Goal: Information Seeking & Learning: Find specific fact

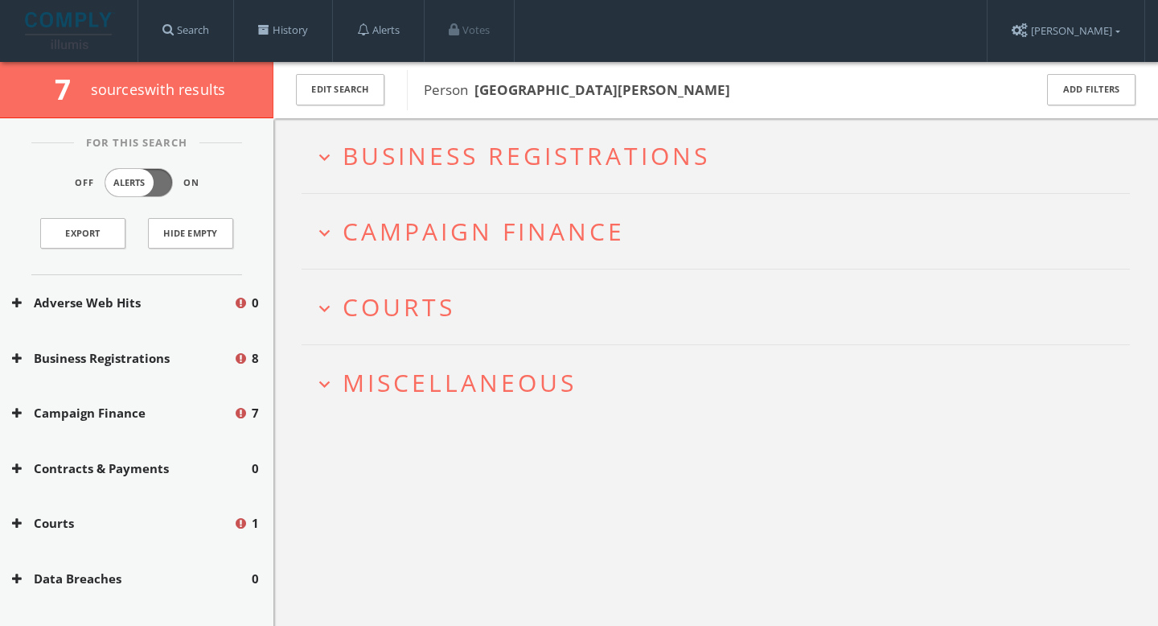
click at [436, 286] on h2 "expand_more Courts" at bounding box center [716, 306] width 829 height 75
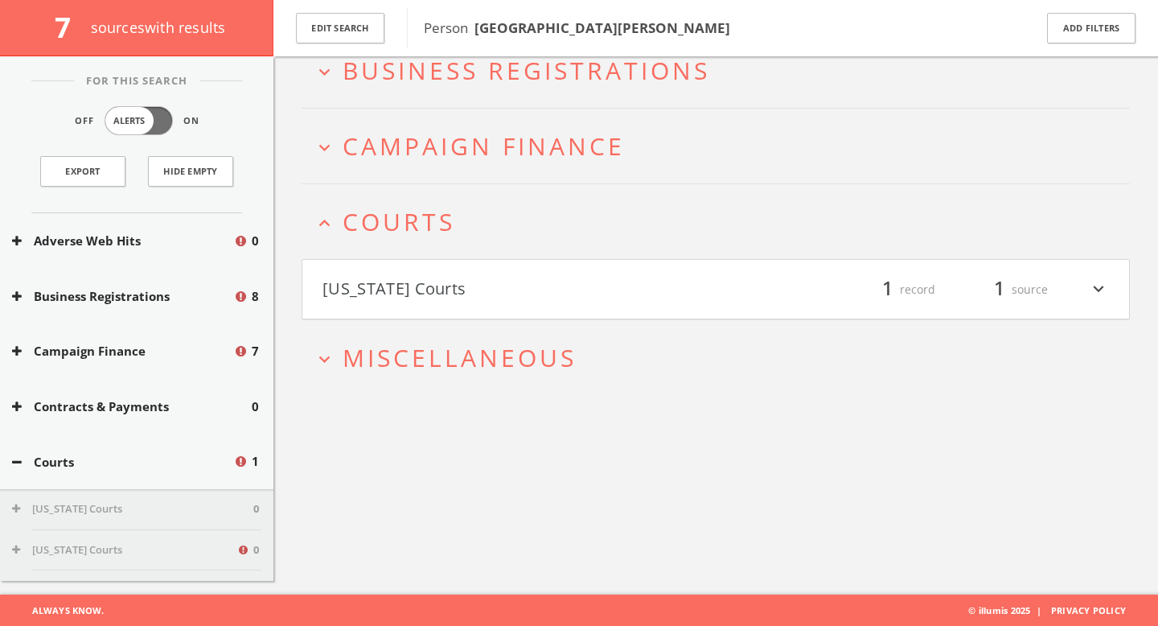
click at [463, 293] on button "[US_STATE] Courts" at bounding box center [519, 289] width 393 height 27
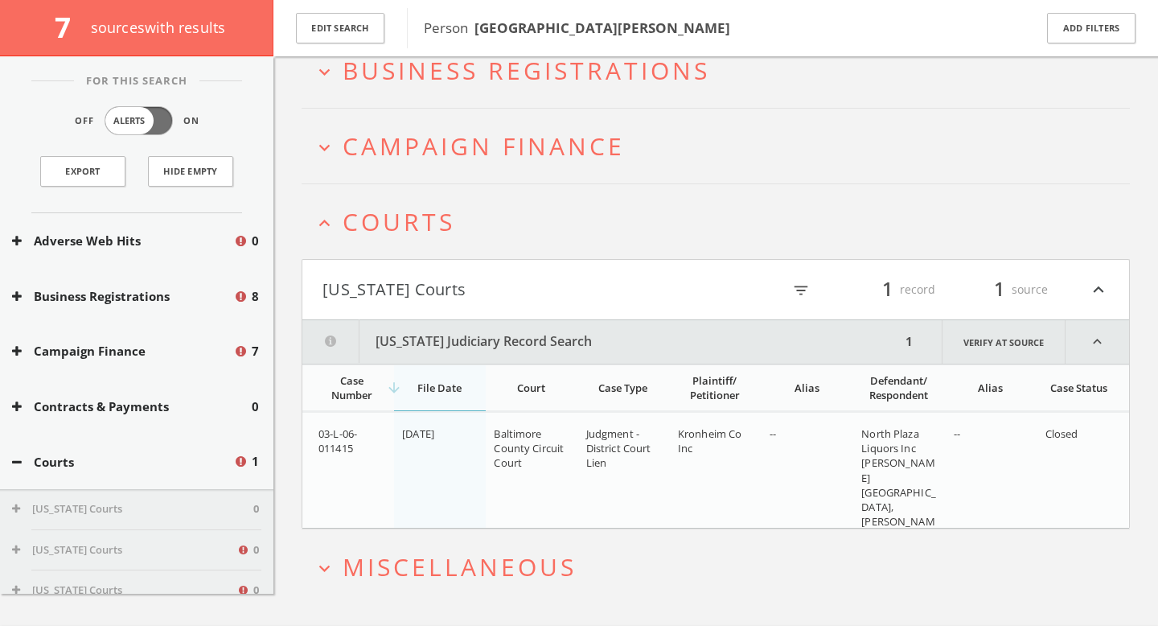
scroll to position [127, 0]
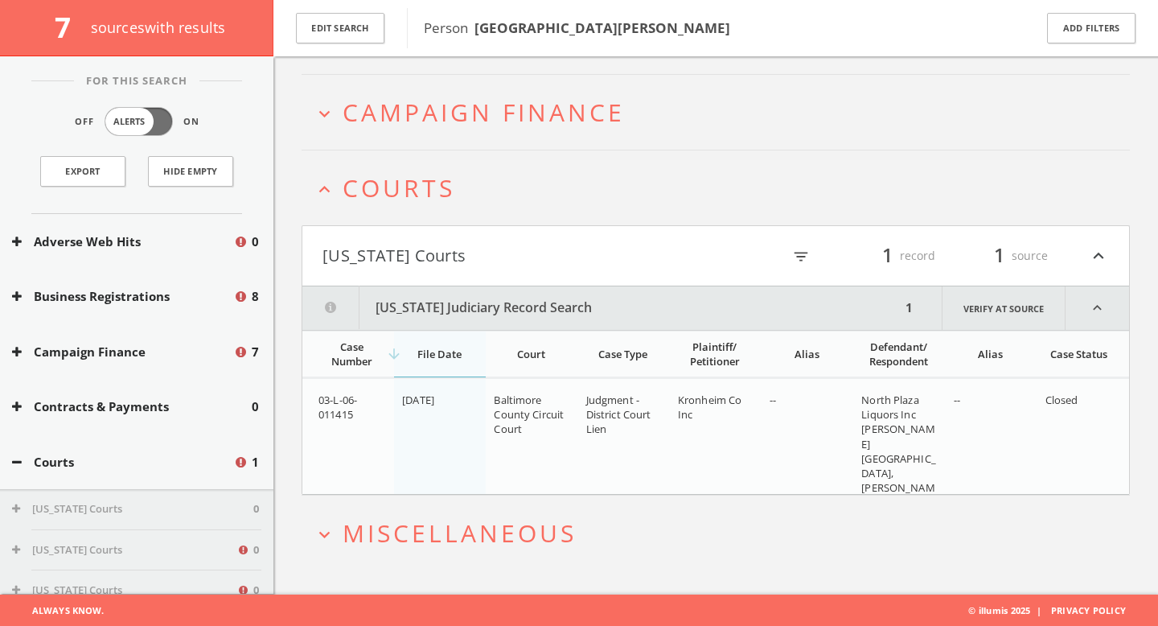
click at [436, 545] on span "Miscellaneous" at bounding box center [460, 532] width 234 height 33
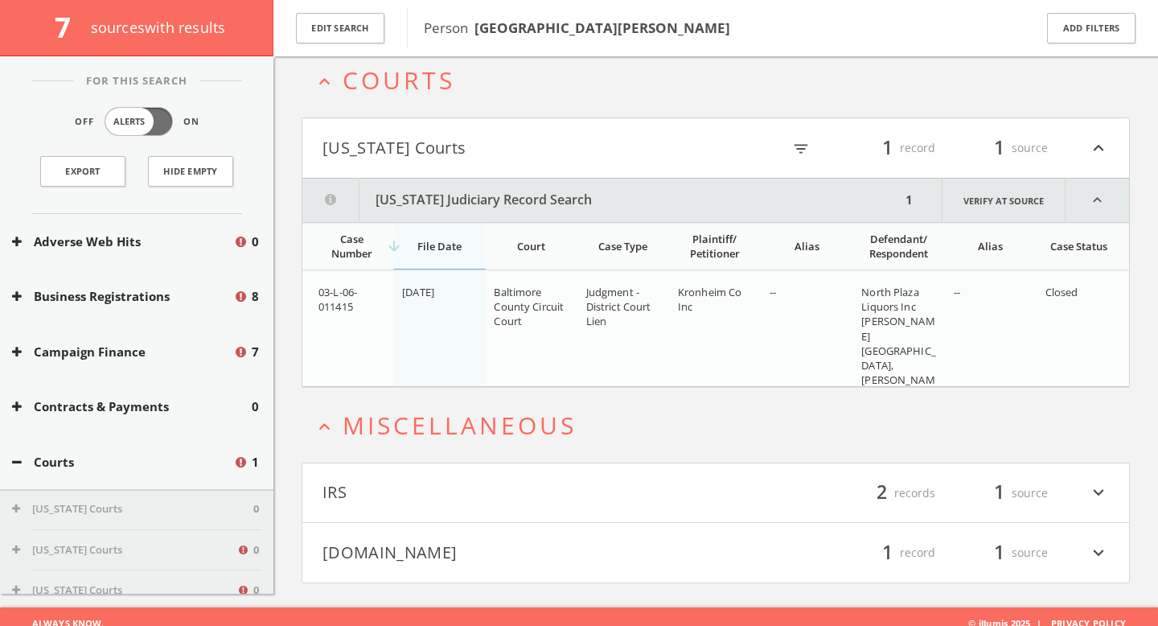
scroll to position [248, 0]
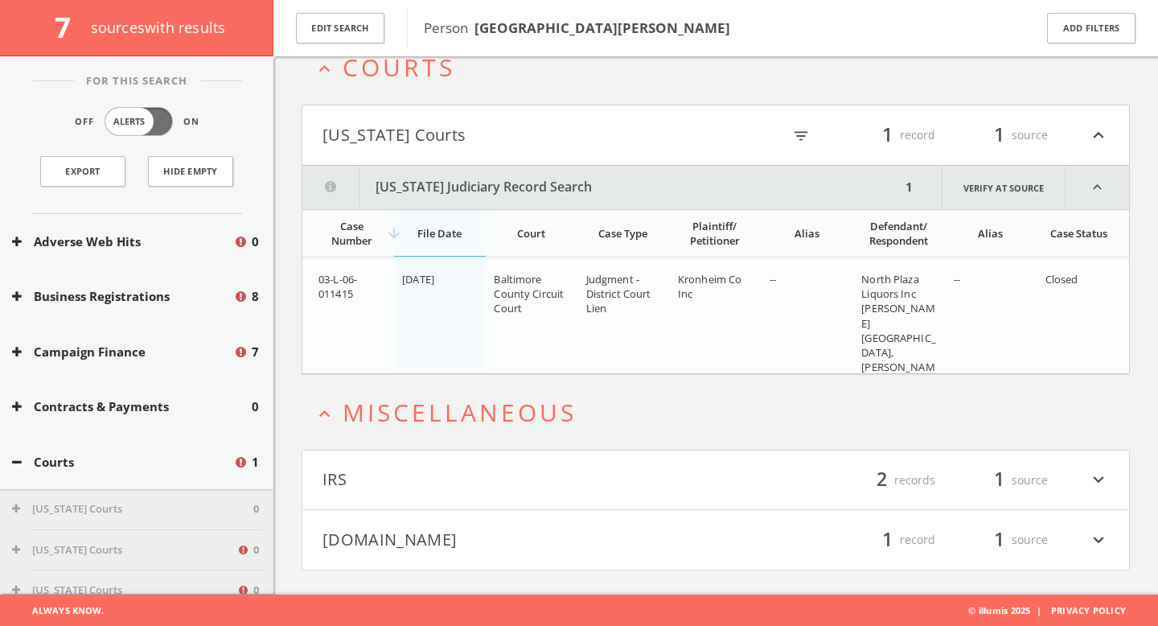
click at [435, 487] on button "IRS" at bounding box center [519, 480] width 393 height 27
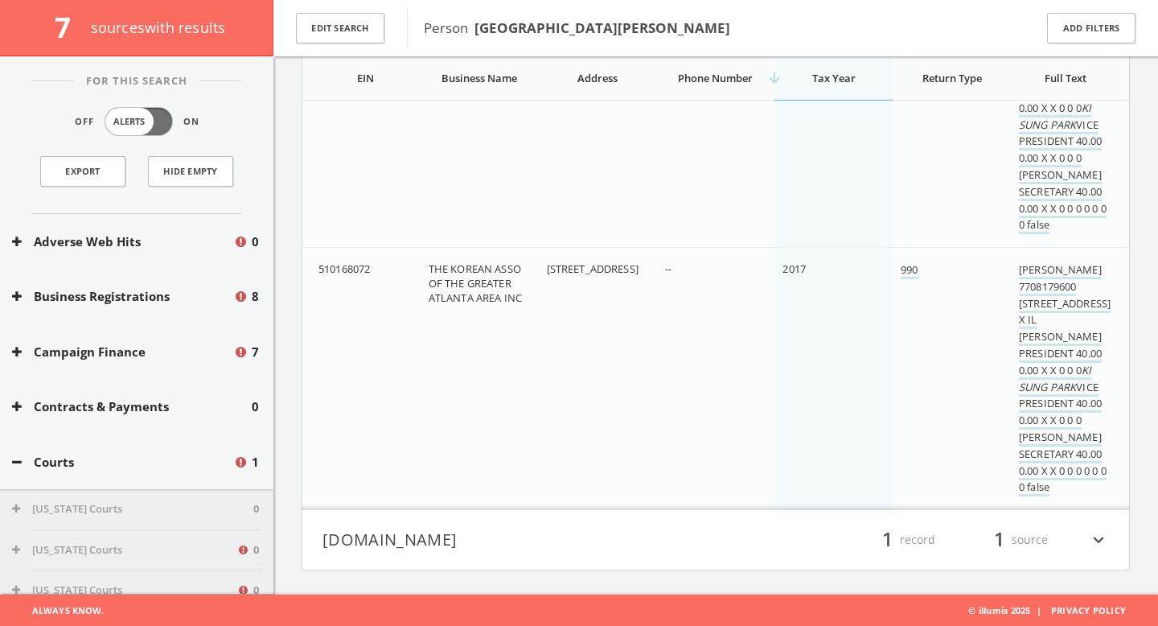
click at [459, 534] on button "Mugshots.com" at bounding box center [519, 539] width 393 height 27
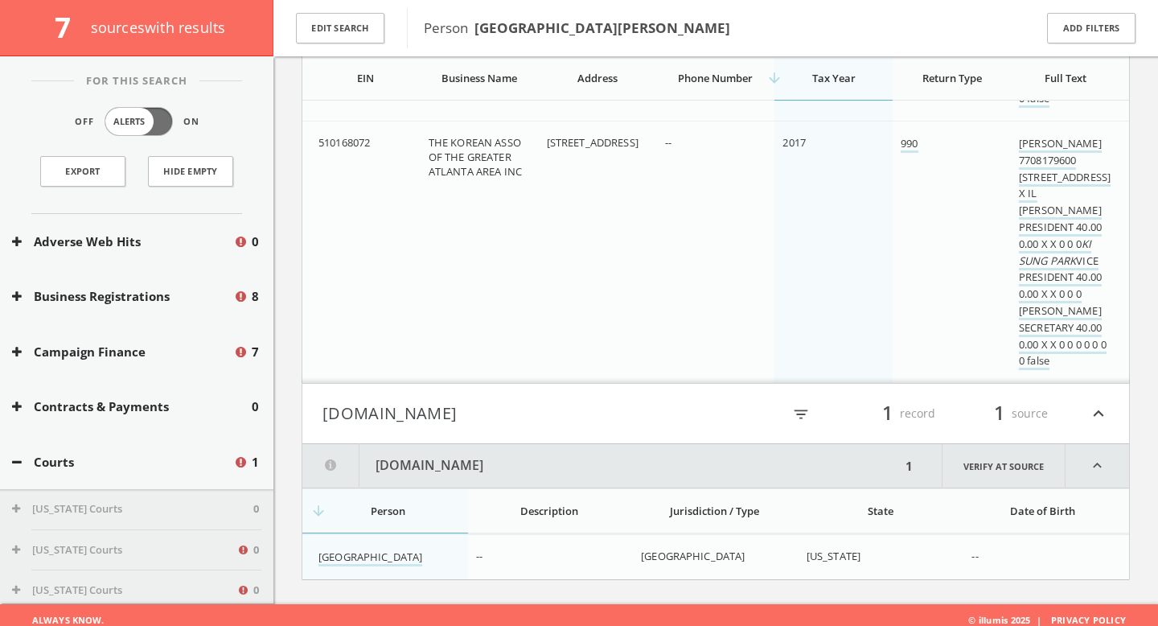
scroll to position [999, 0]
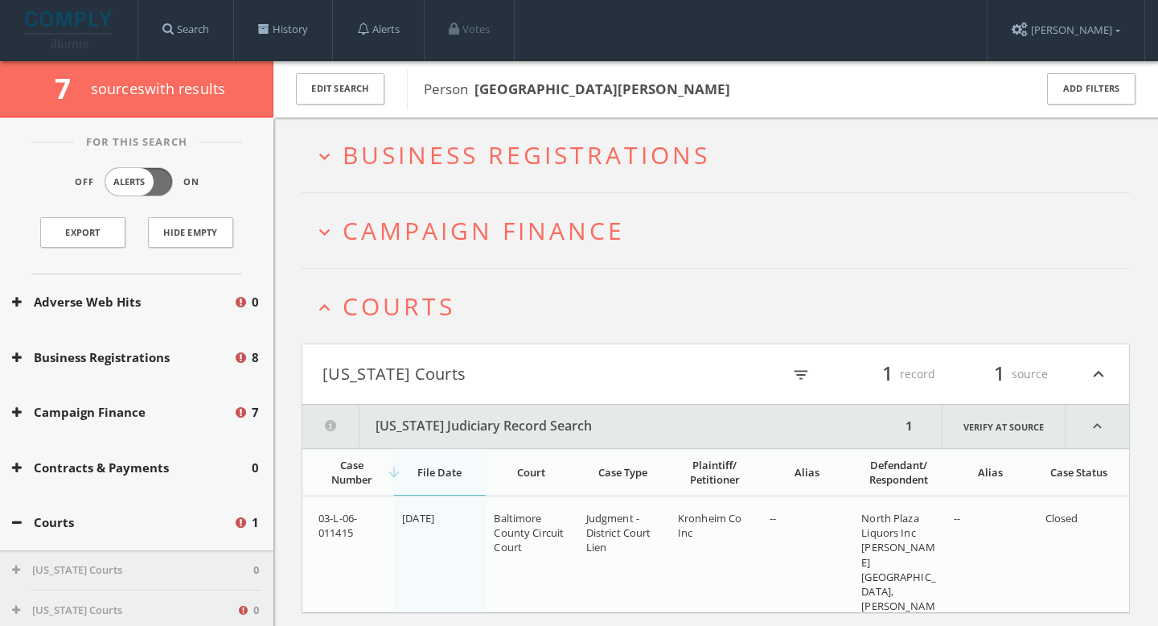
click at [442, 228] on span "Campaign Finance" at bounding box center [484, 230] width 282 height 33
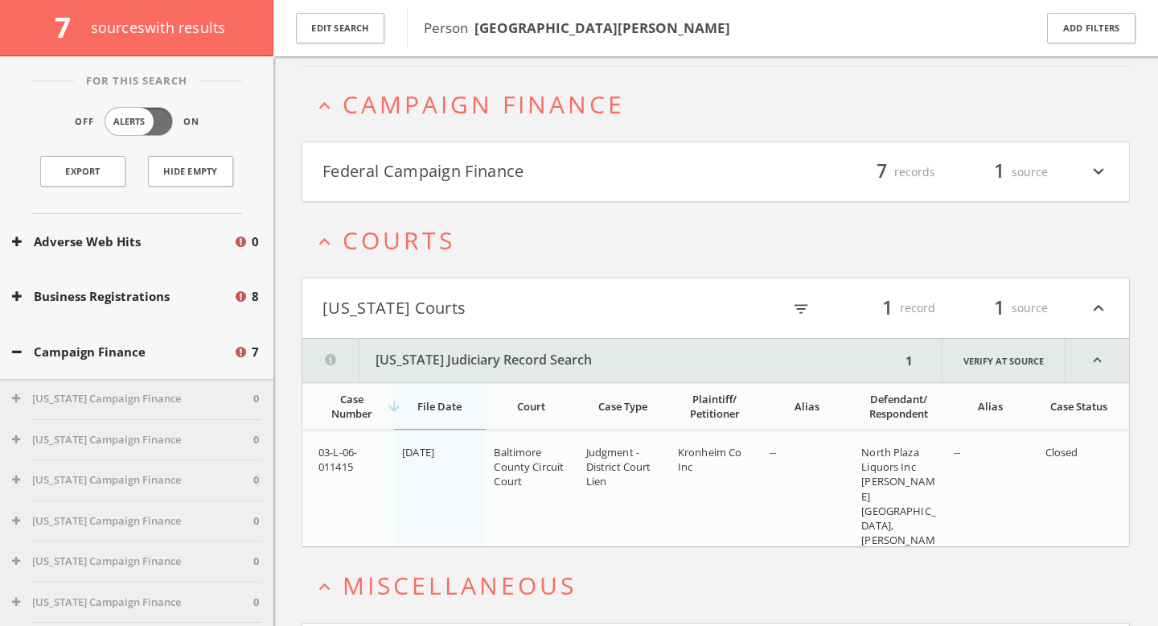
scroll to position [137, 0]
click at [442, 170] on button "Federal Campaign Finance" at bounding box center [519, 170] width 393 height 27
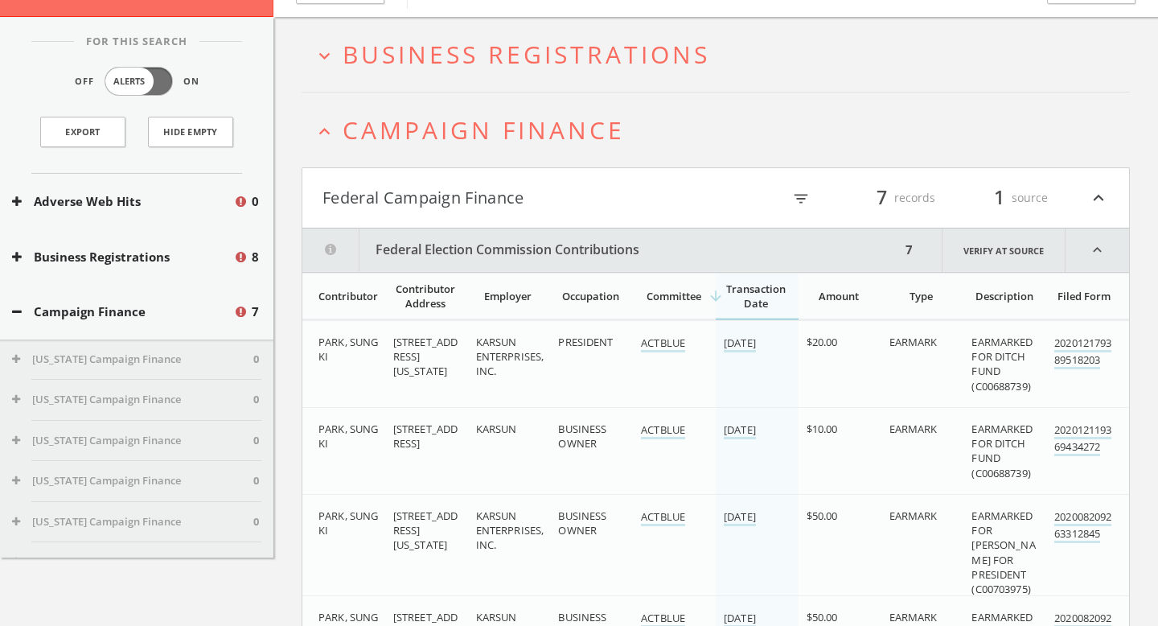
scroll to position [0, 0]
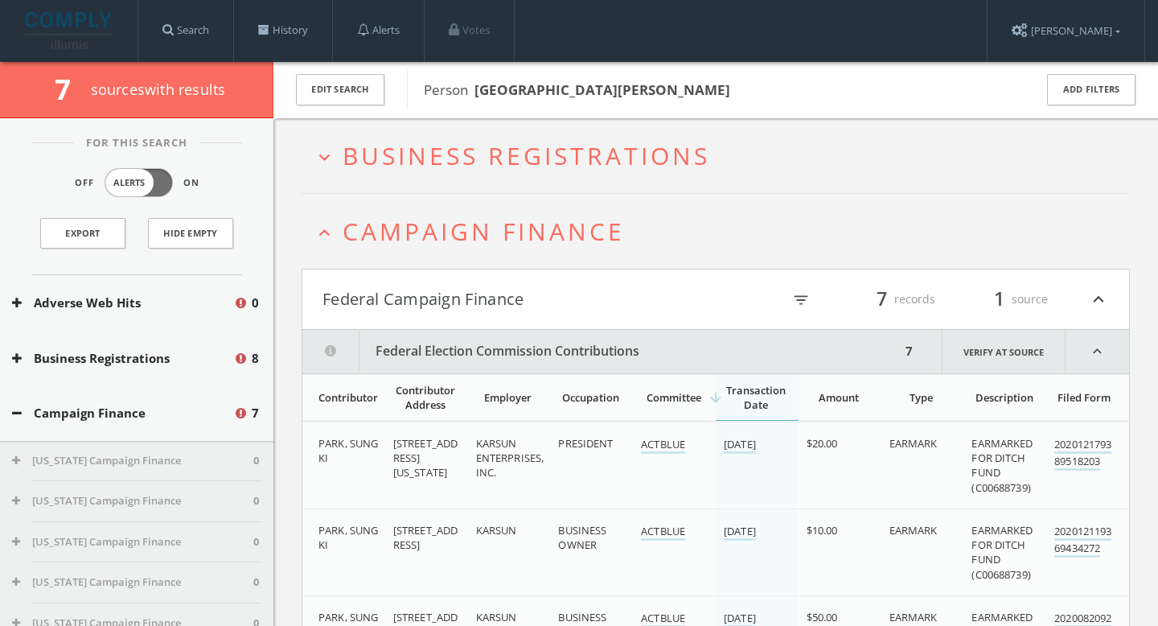
click at [486, 156] on span "Business Registrations" at bounding box center [527, 155] width 368 height 33
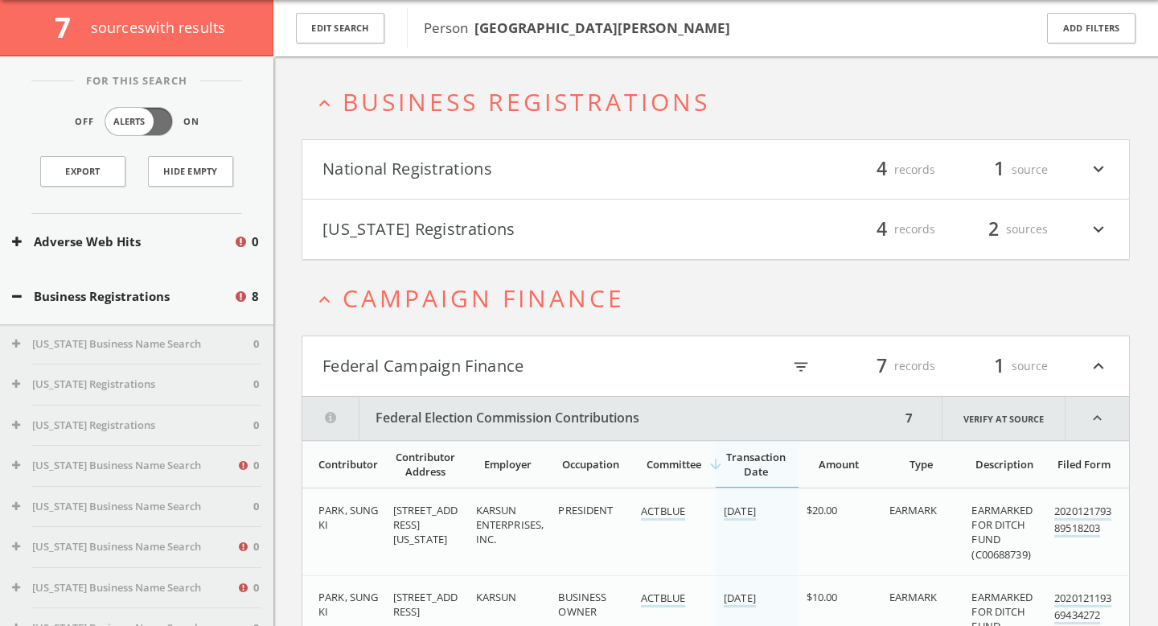
click at [500, 170] on button "National Registrations" at bounding box center [519, 169] width 393 height 27
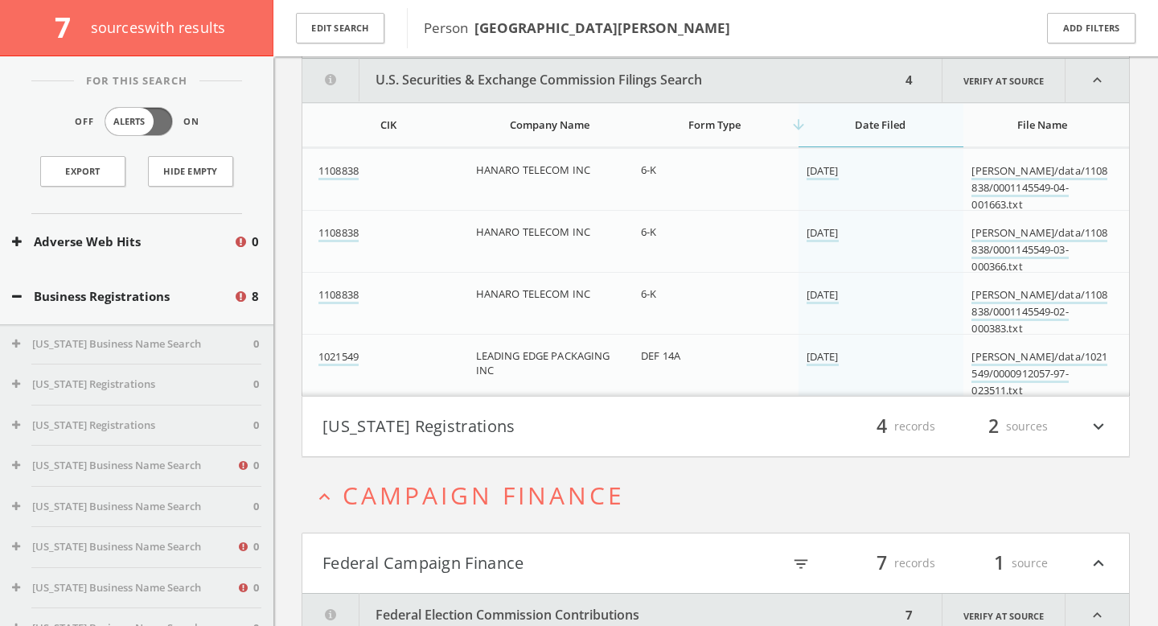
scroll to position [205, 0]
click at [493, 416] on button "[US_STATE] Registrations" at bounding box center [519, 424] width 393 height 27
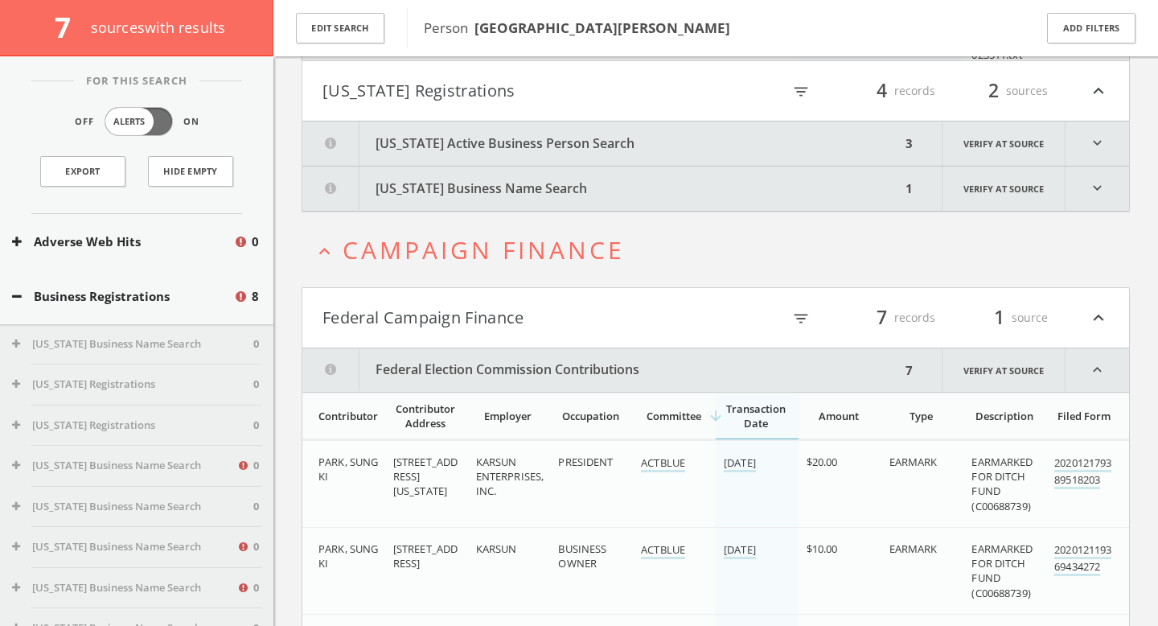
scroll to position [543, 0]
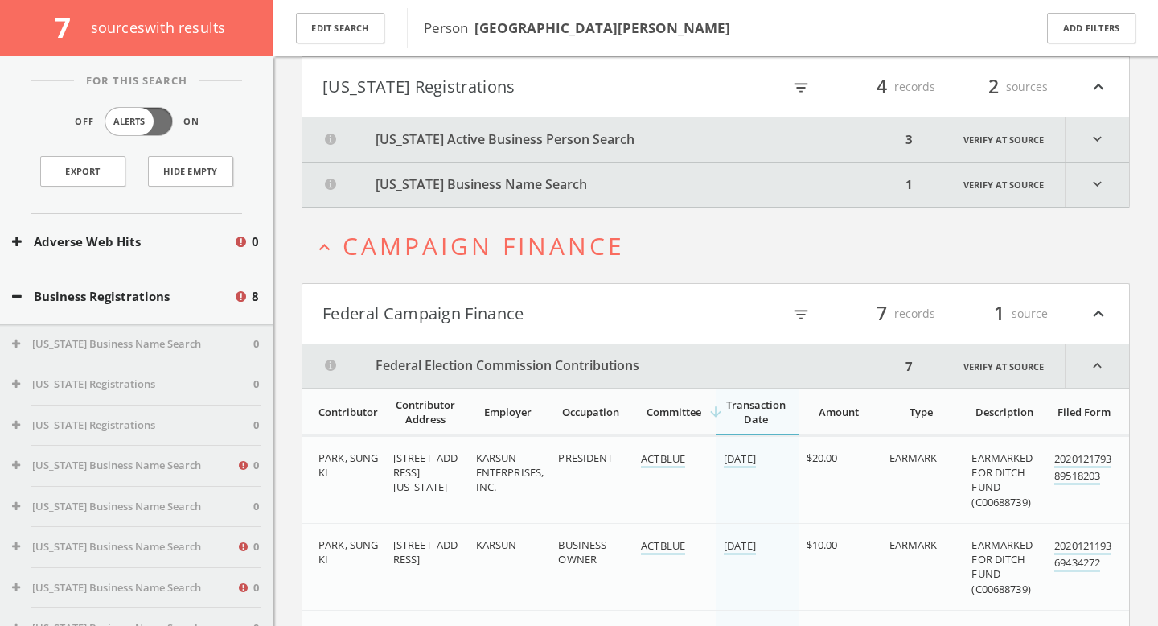
click at [483, 191] on button "New York Business Name Search" at bounding box center [601, 184] width 598 height 44
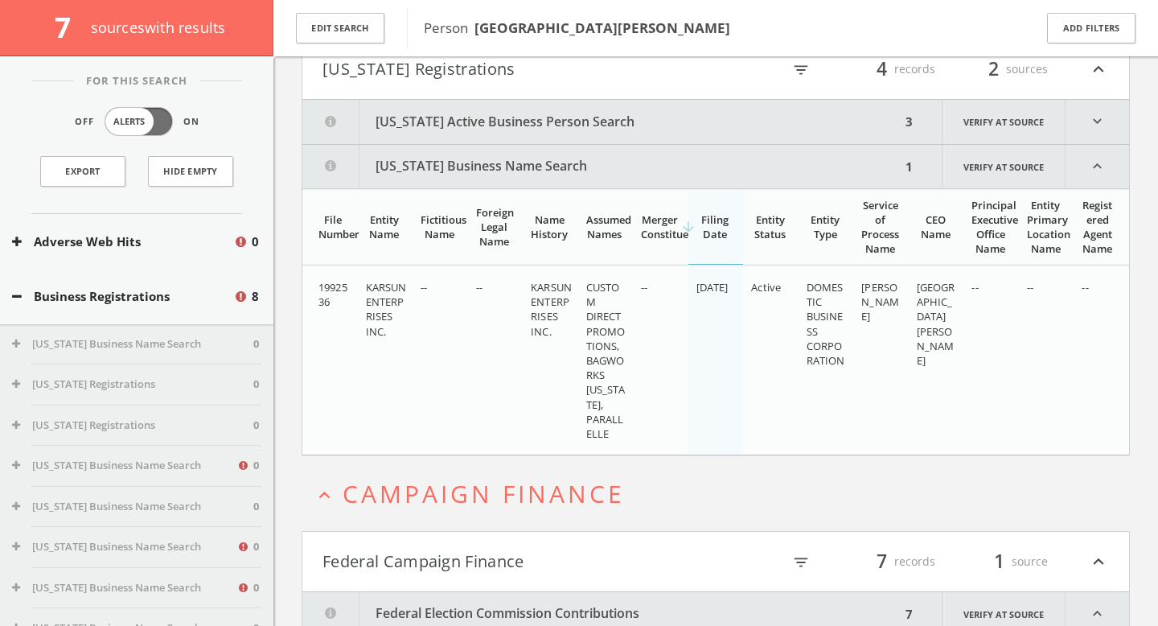
click at [488, 119] on button "New York Active Business Person Search" at bounding box center [601, 122] width 598 height 44
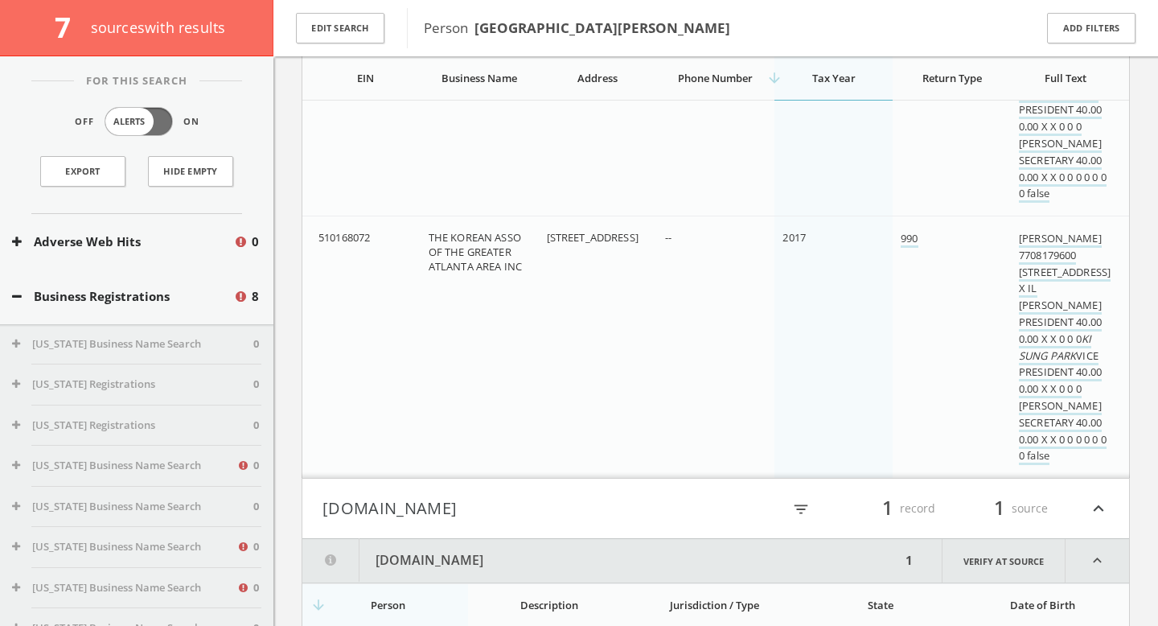
scroll to position [3176, 0]
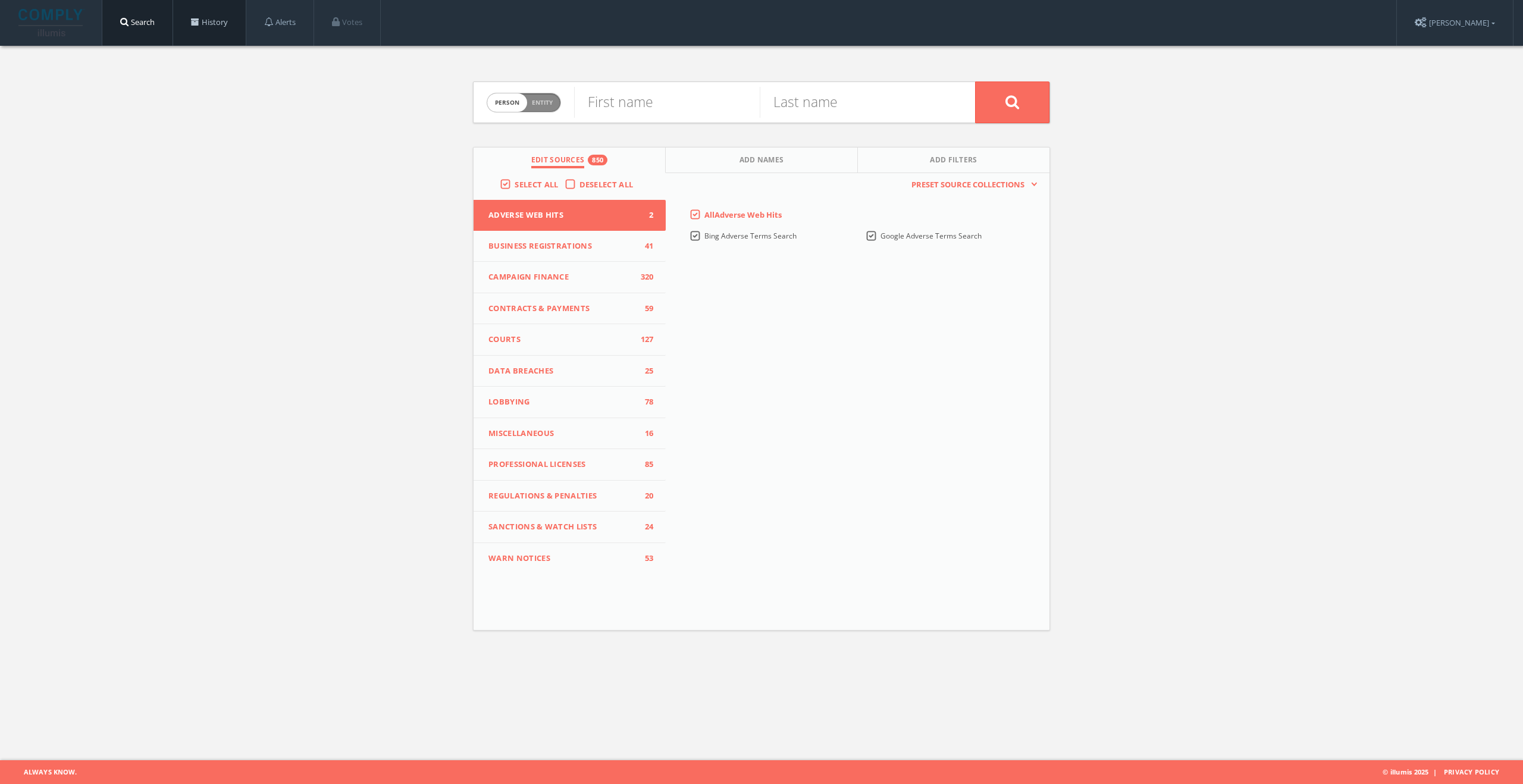
drag, startPoint x: 210, startPoint y: 20, endPoint x: 217, endPoint y: 20, distance: 7.0
click at [210, 20] on link "History" at bounding box center [209, 22] width 72 height 45
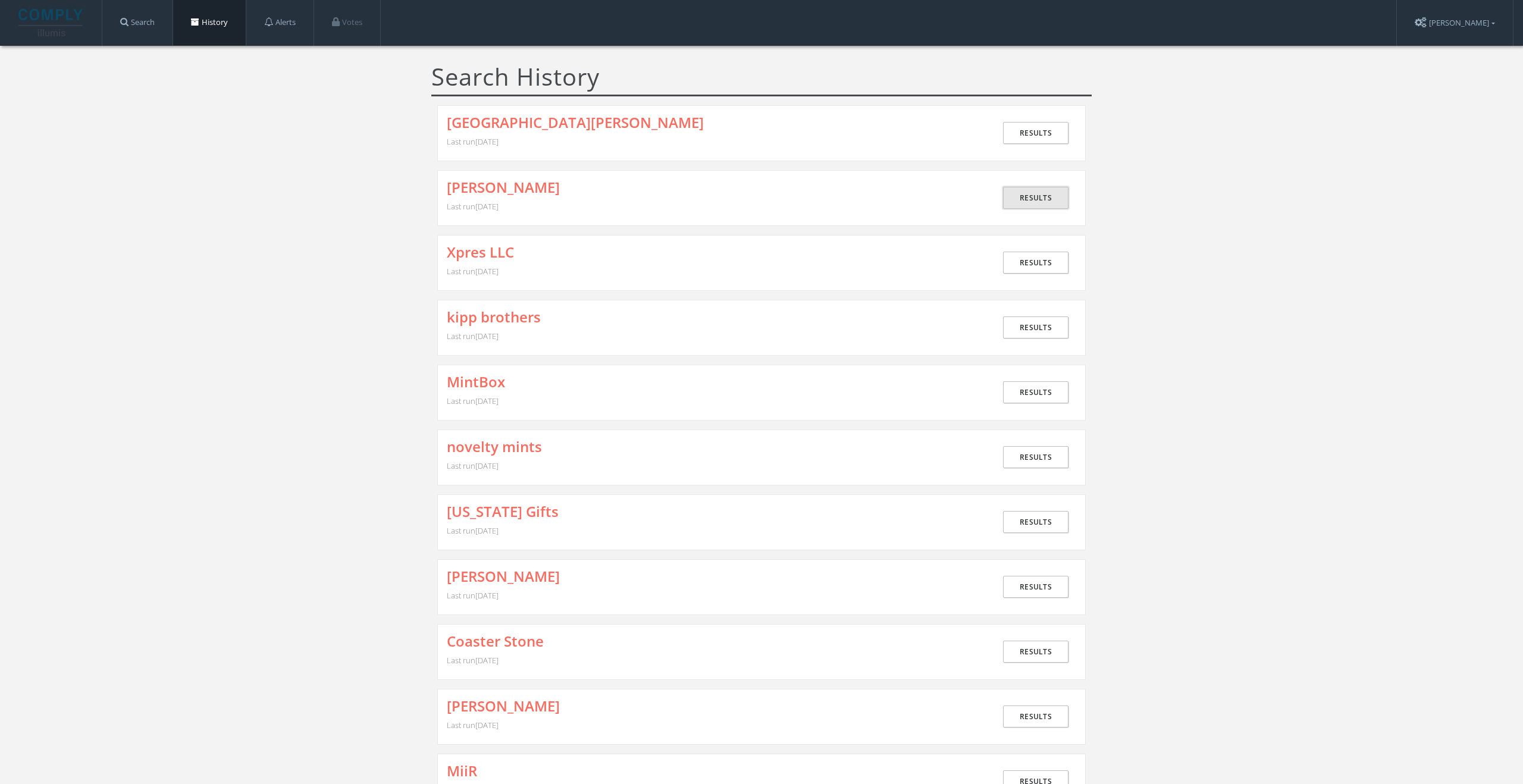
click at [1050, 196] on link "Results" at bounding box center [1036, 198] width 65 height 22
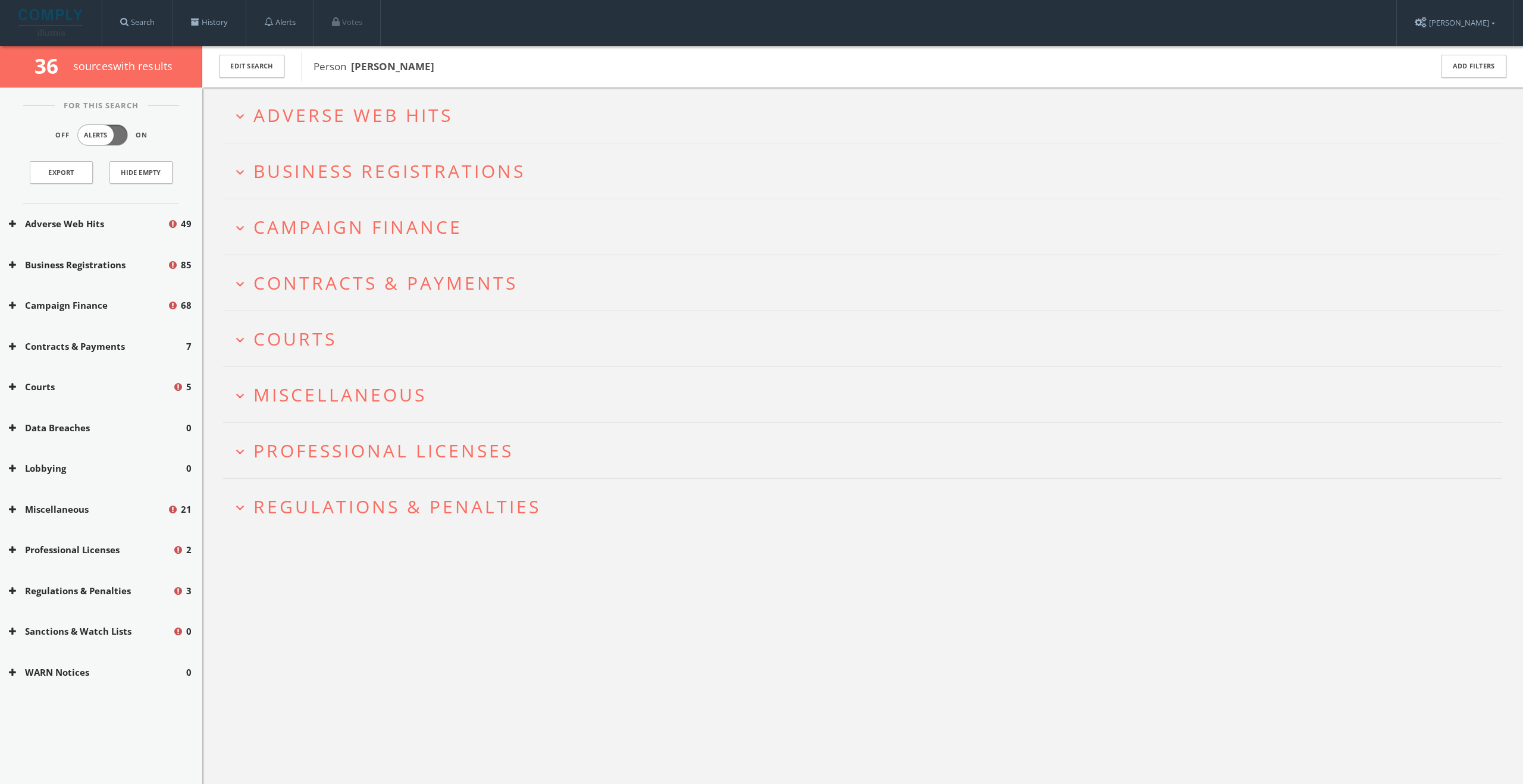
click at [351, 354] on h2 "expand_more Courts" at bounding box center [862, 339] width 1279 height 55
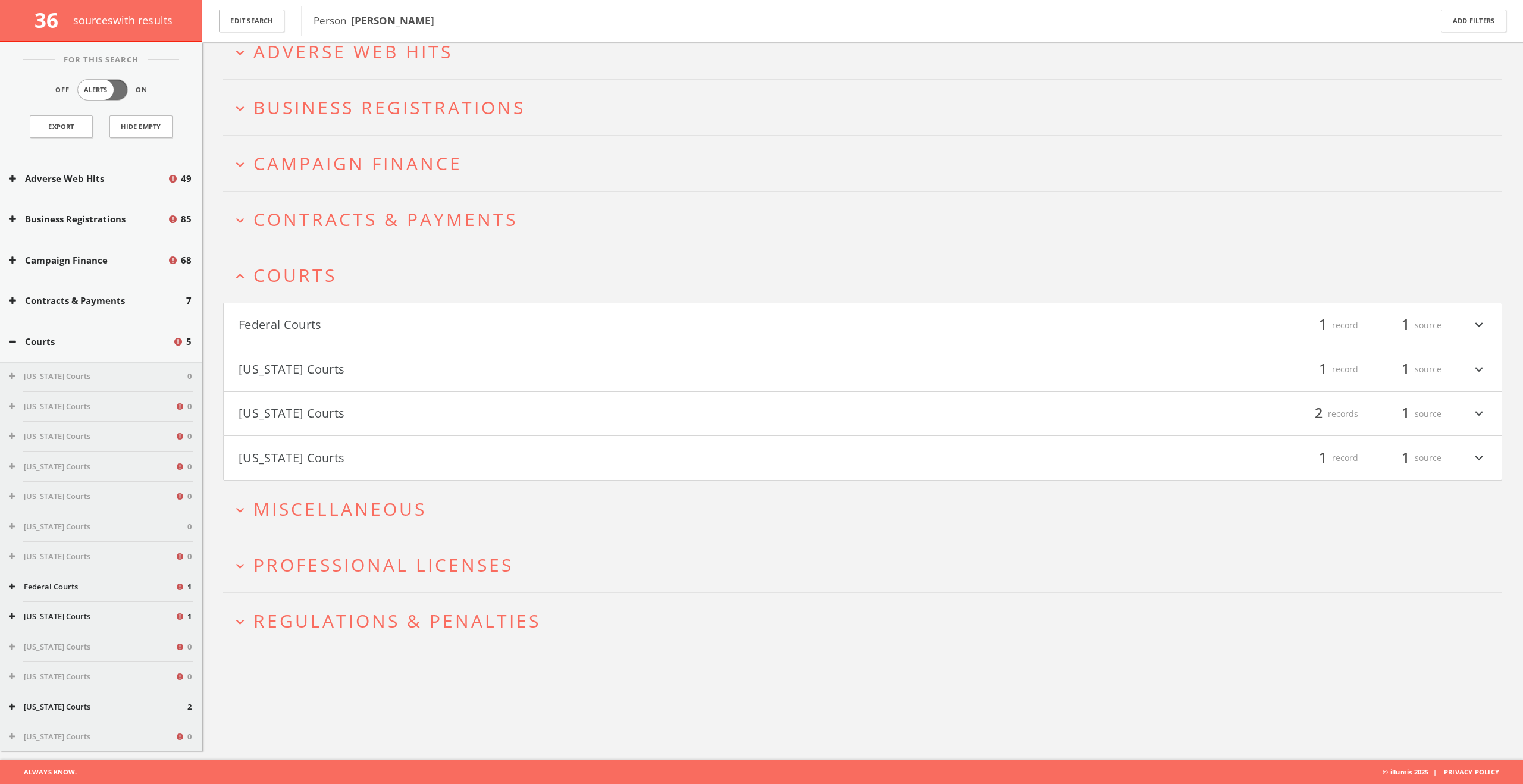
scroll to position [1, 0]
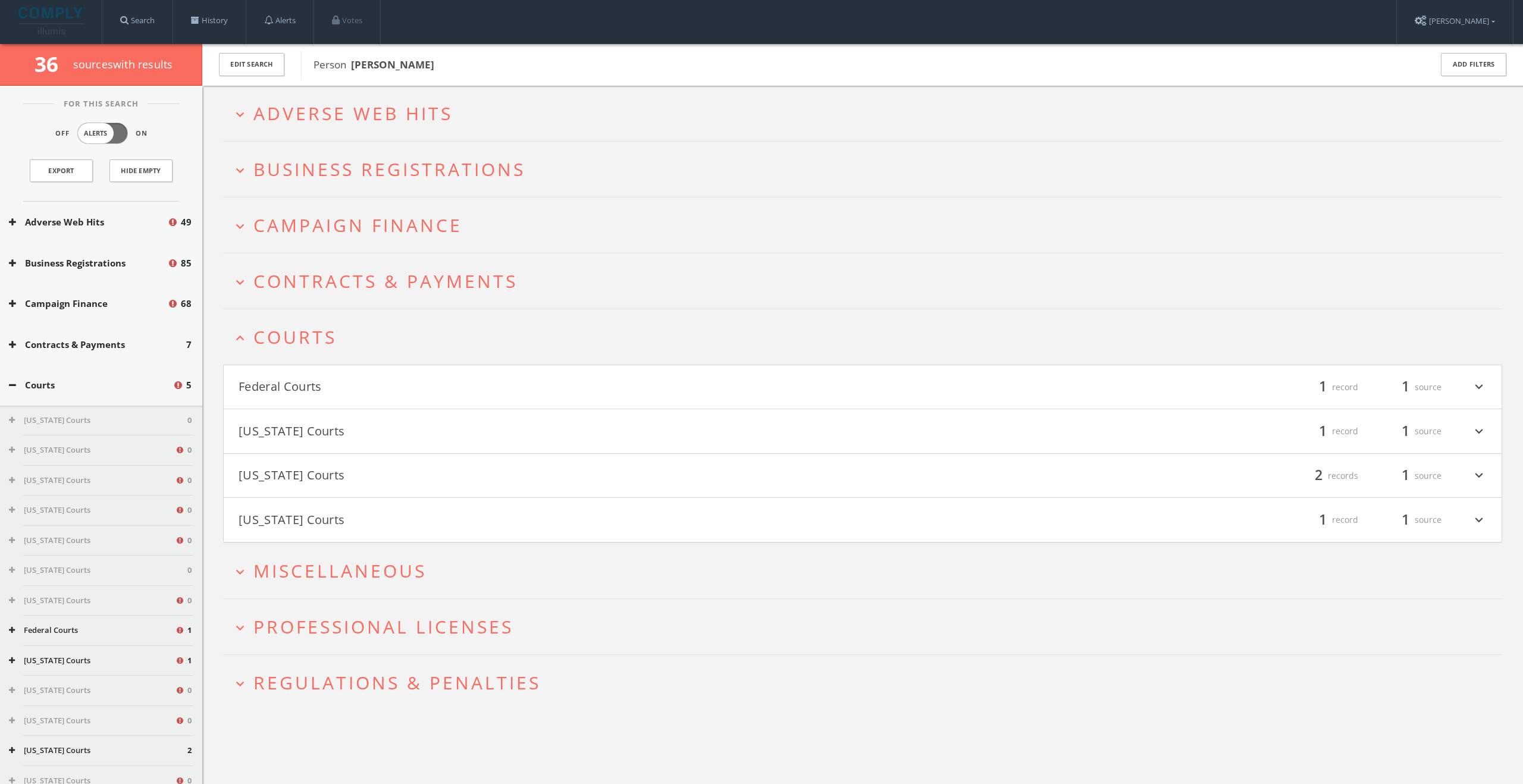
click at [379, 179] on span "Business Registrations" at bounding box center [390, 169] width 272 height 24
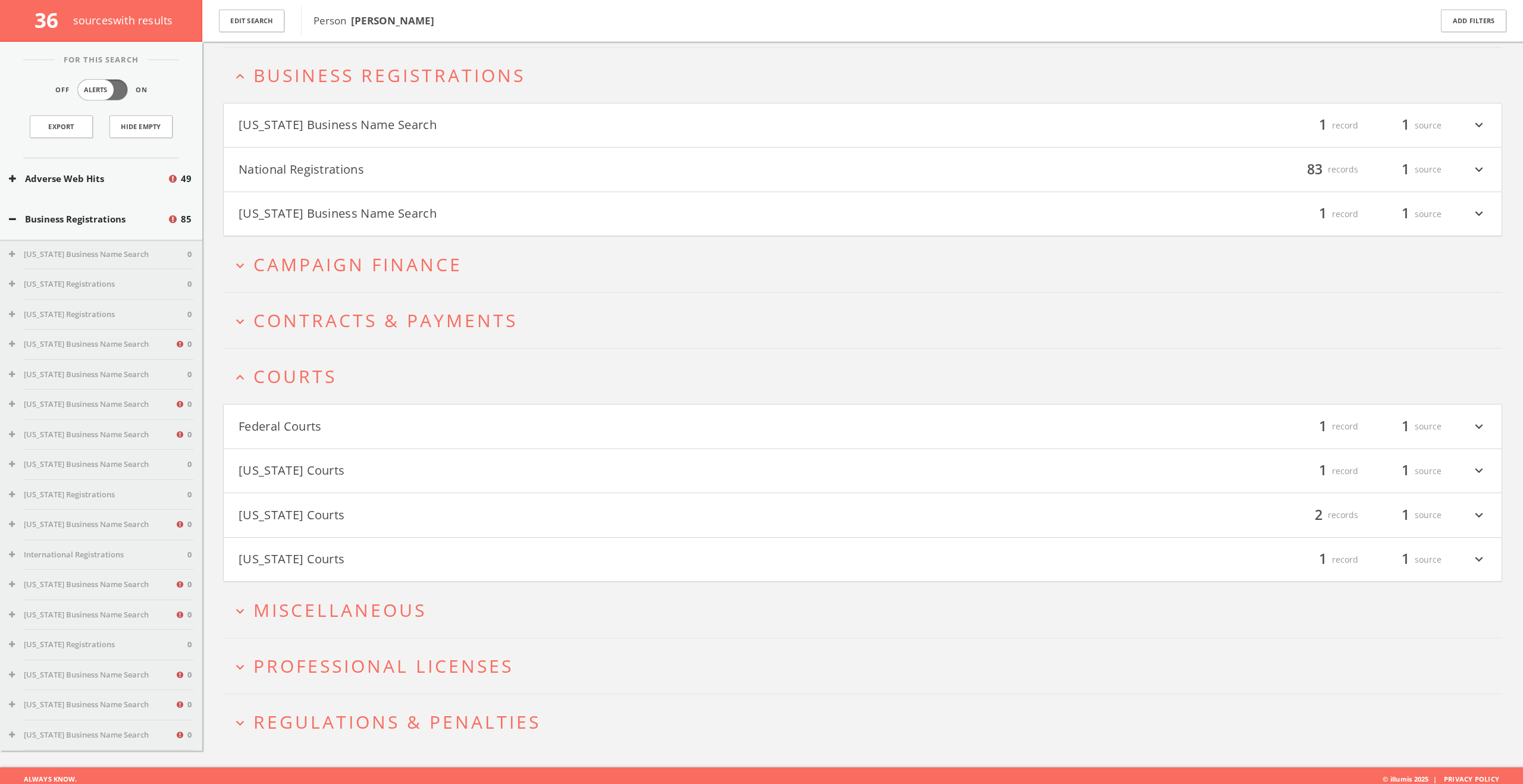
click at [356, 260] on span "Campaign Finance" at bounding box center [358, 264] width 209 height 24
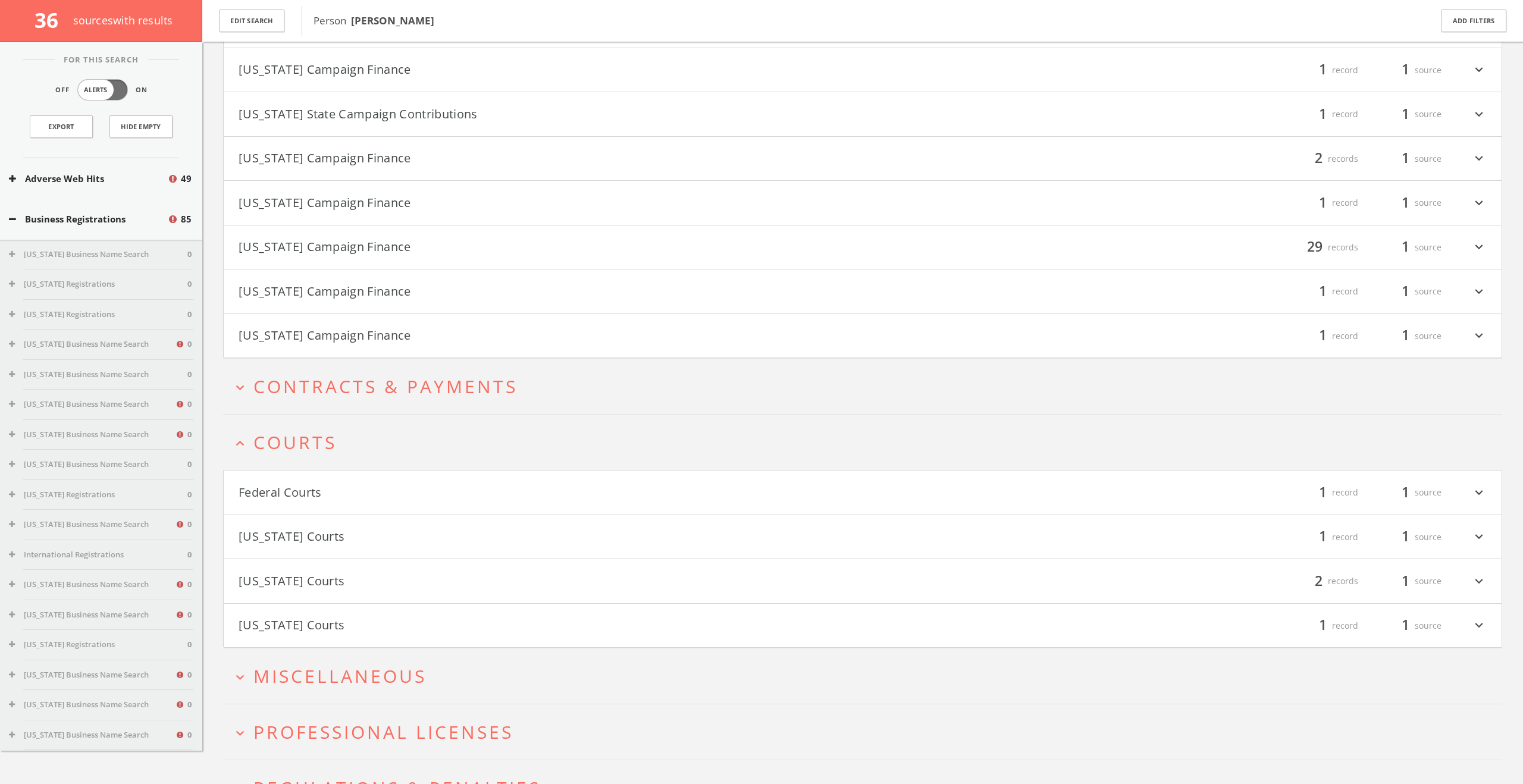
click at [354, 386] on span "Contracts & Payments" at bounding box center [385, 386] width 264 height 24
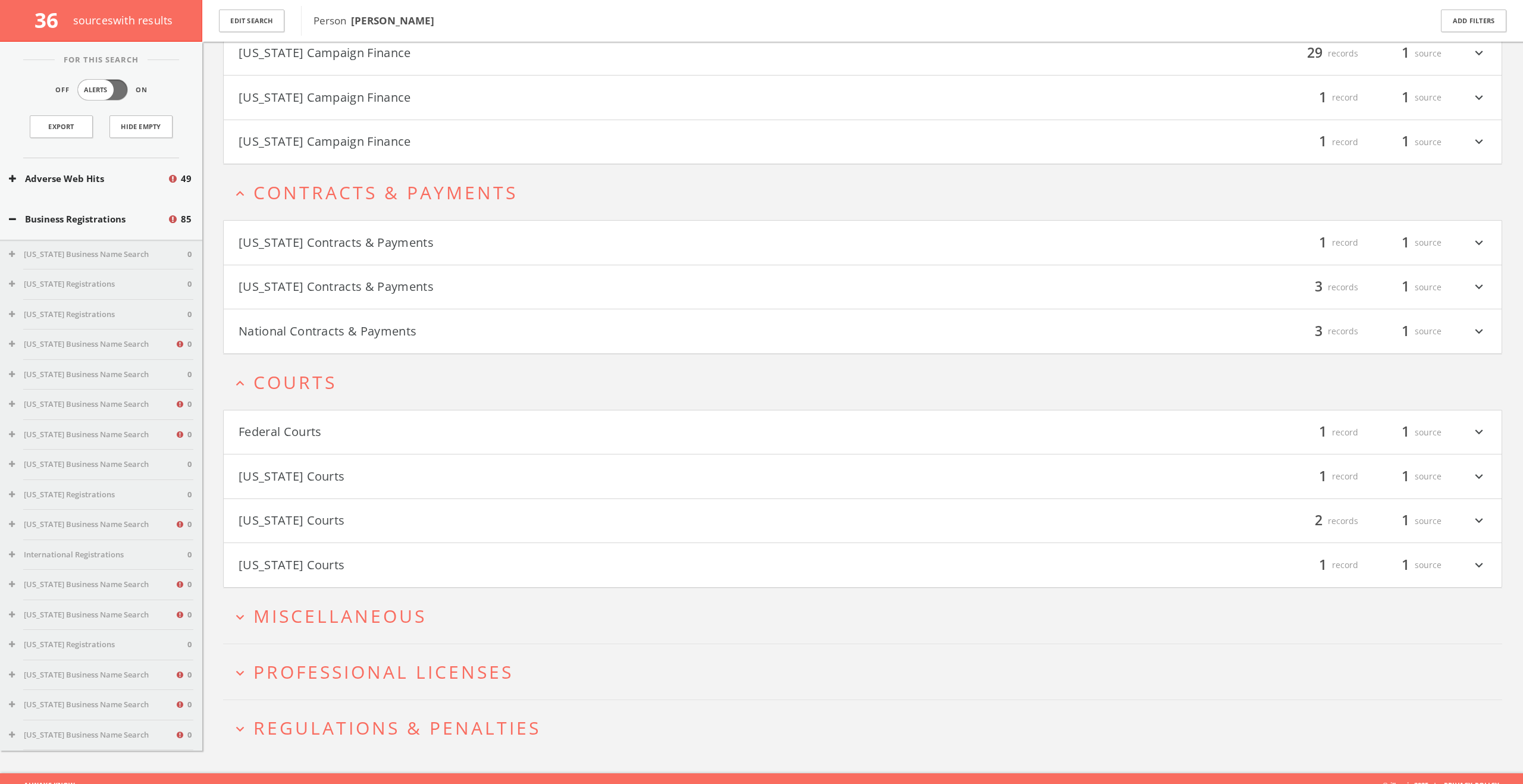
scroll to position [775, 0]
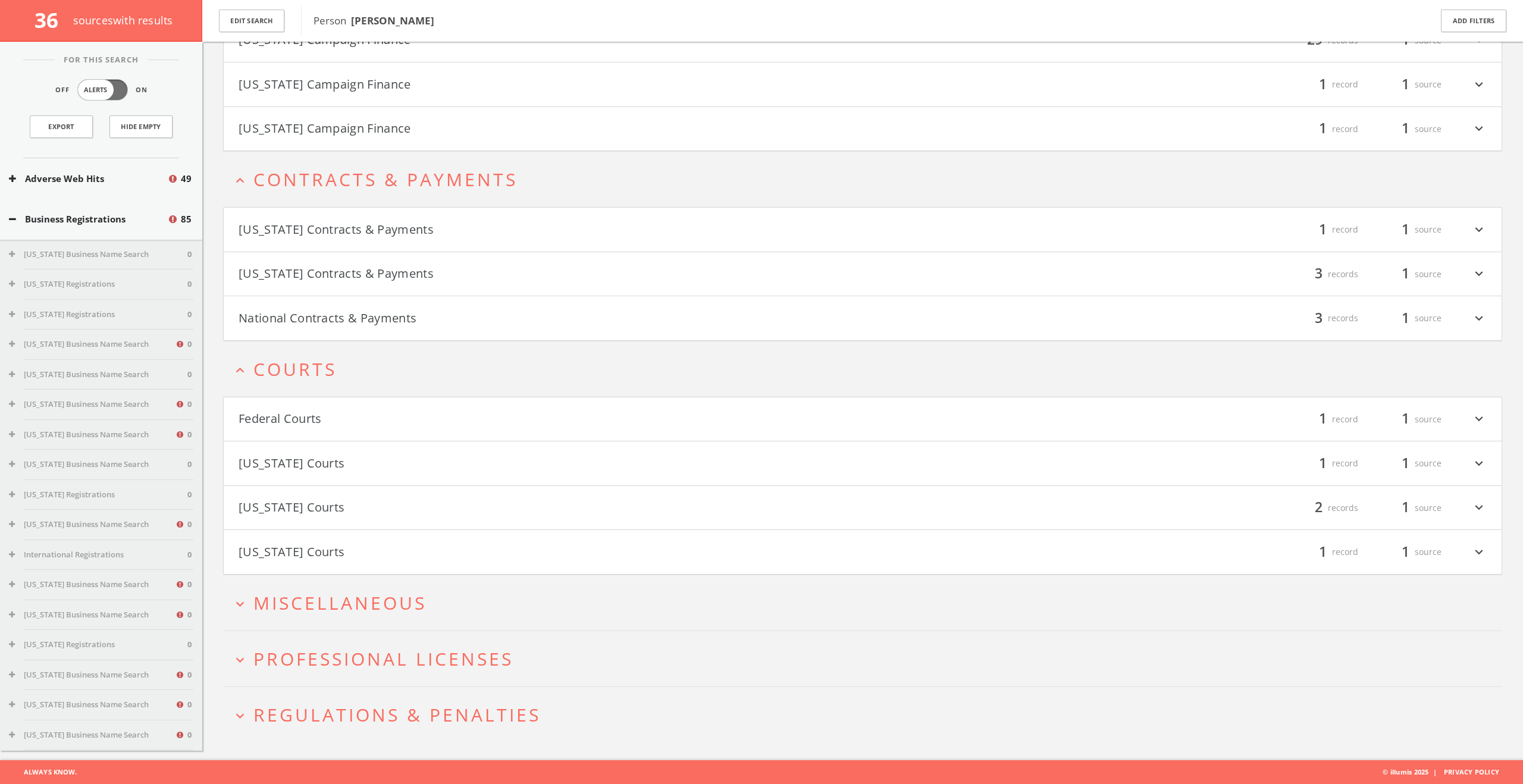
click at [369, 589] on h2 "expand_more Miscellaneous" at bounding box center [862, 603] width 1279 height 55
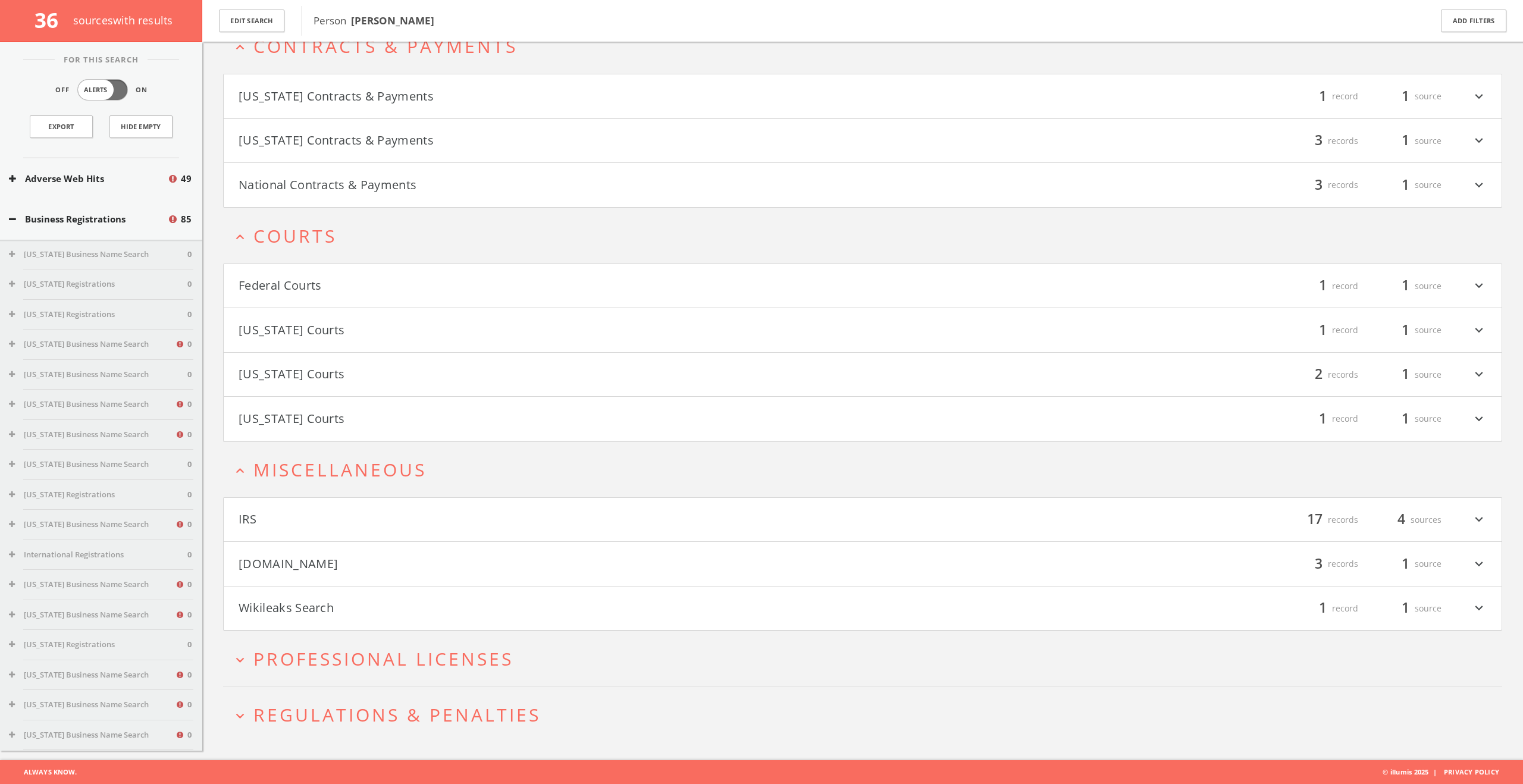
click at [369, 643] on h2 "expand_more Professional Licenses" at bounding box center [862, 658] width 1279 height 55
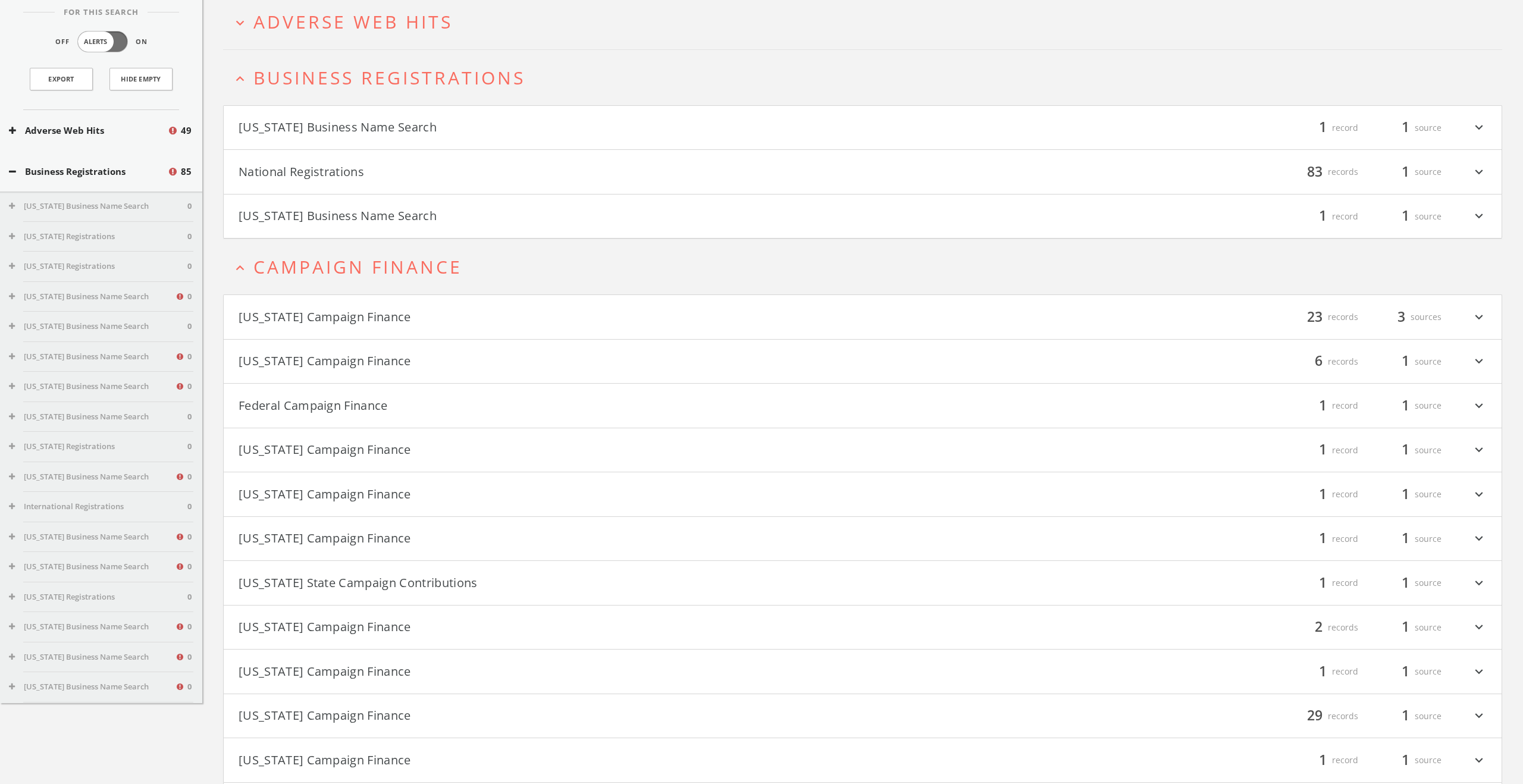
scroll to position [0, 0]
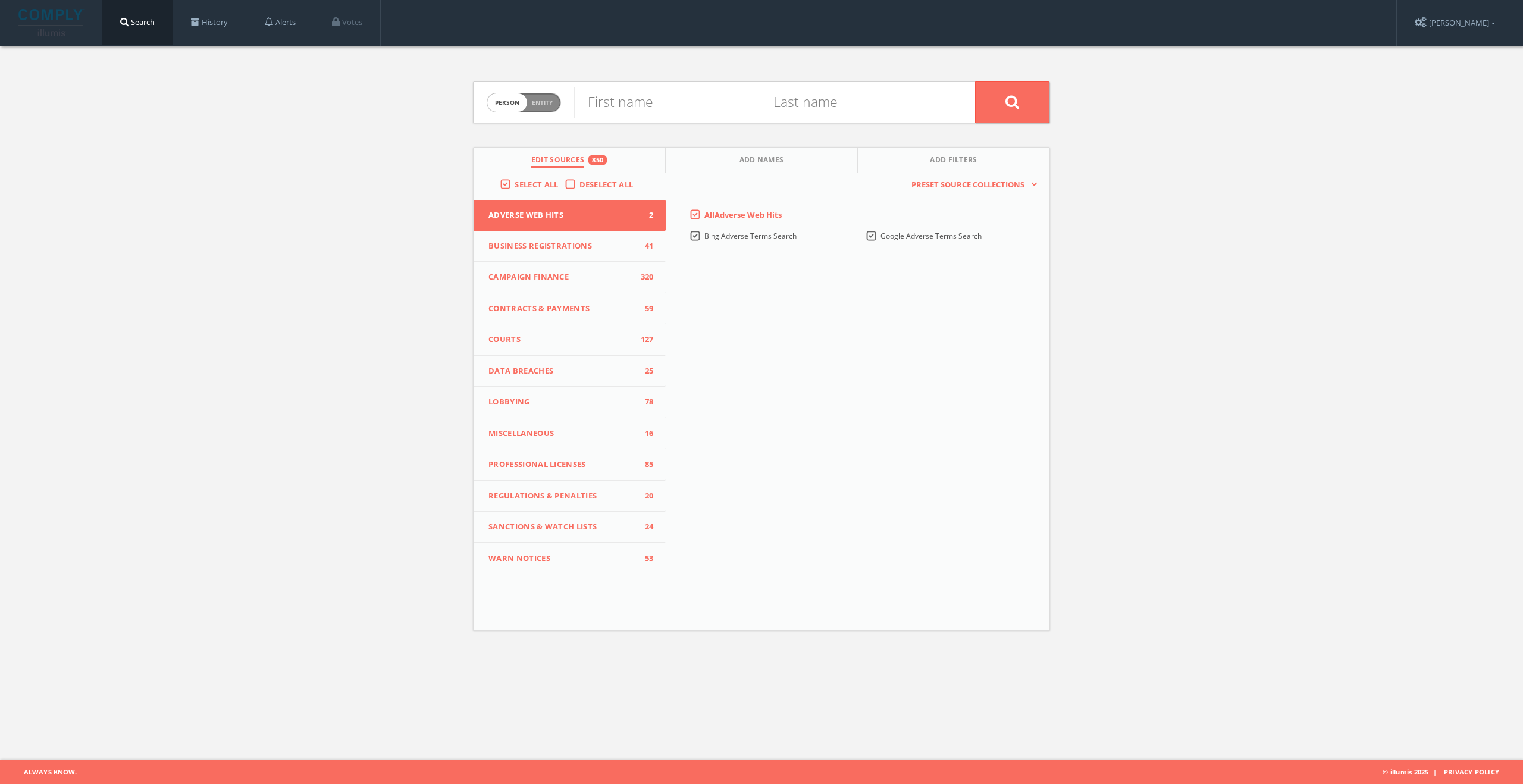
click at [541, 96] on span "Person Entity" at bounding box center [524, 102] width 73 height 18
checkbox input "true"
click at [648, 109] on input "text" at bounding box center [774, 102] width 401 height 31
paste input "Russ Berrie US Gift"
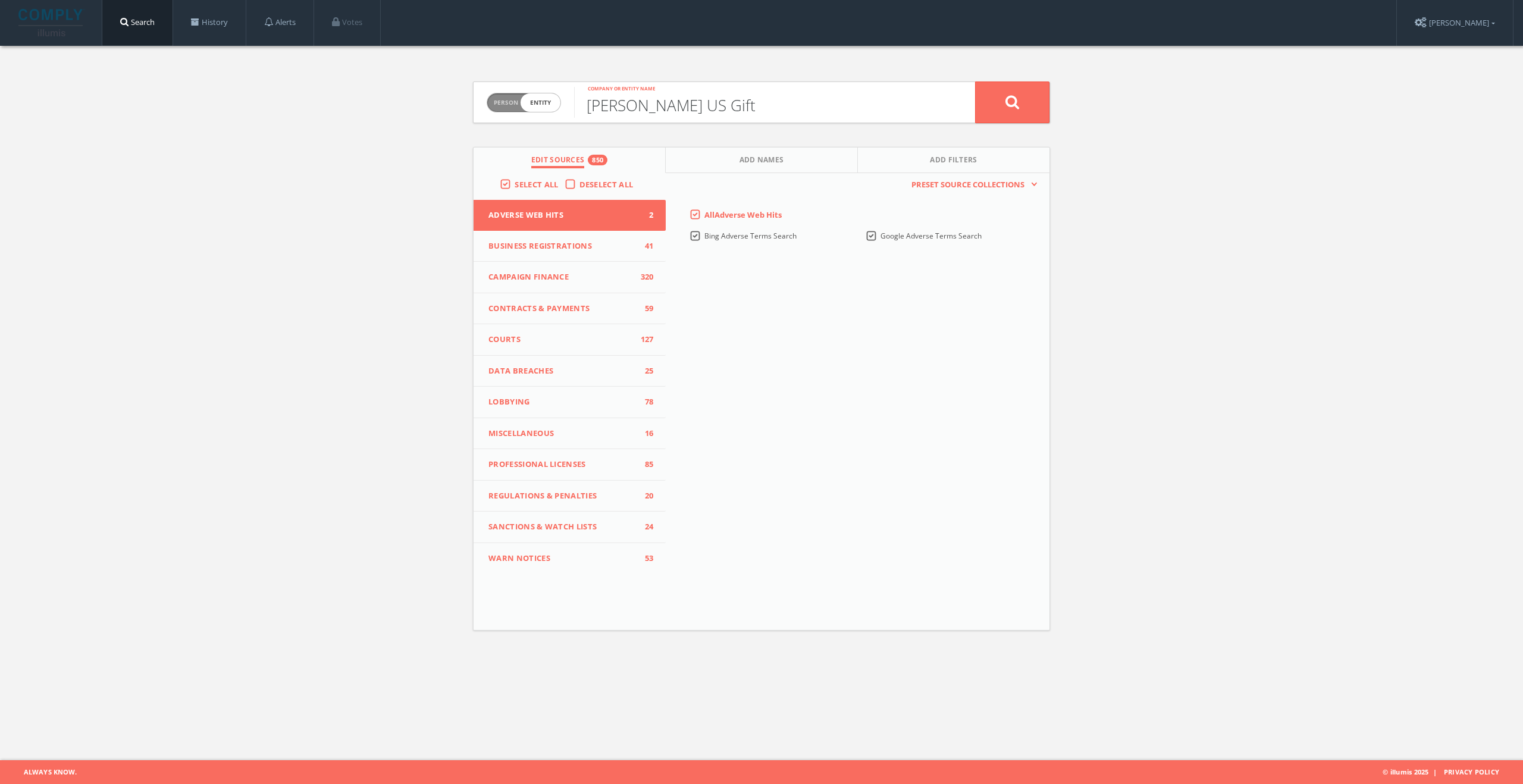
type input "Russ Berrie US Gift"
click at [1013, 108] on icon at bounding box center [1012, 102] width 14 height 15
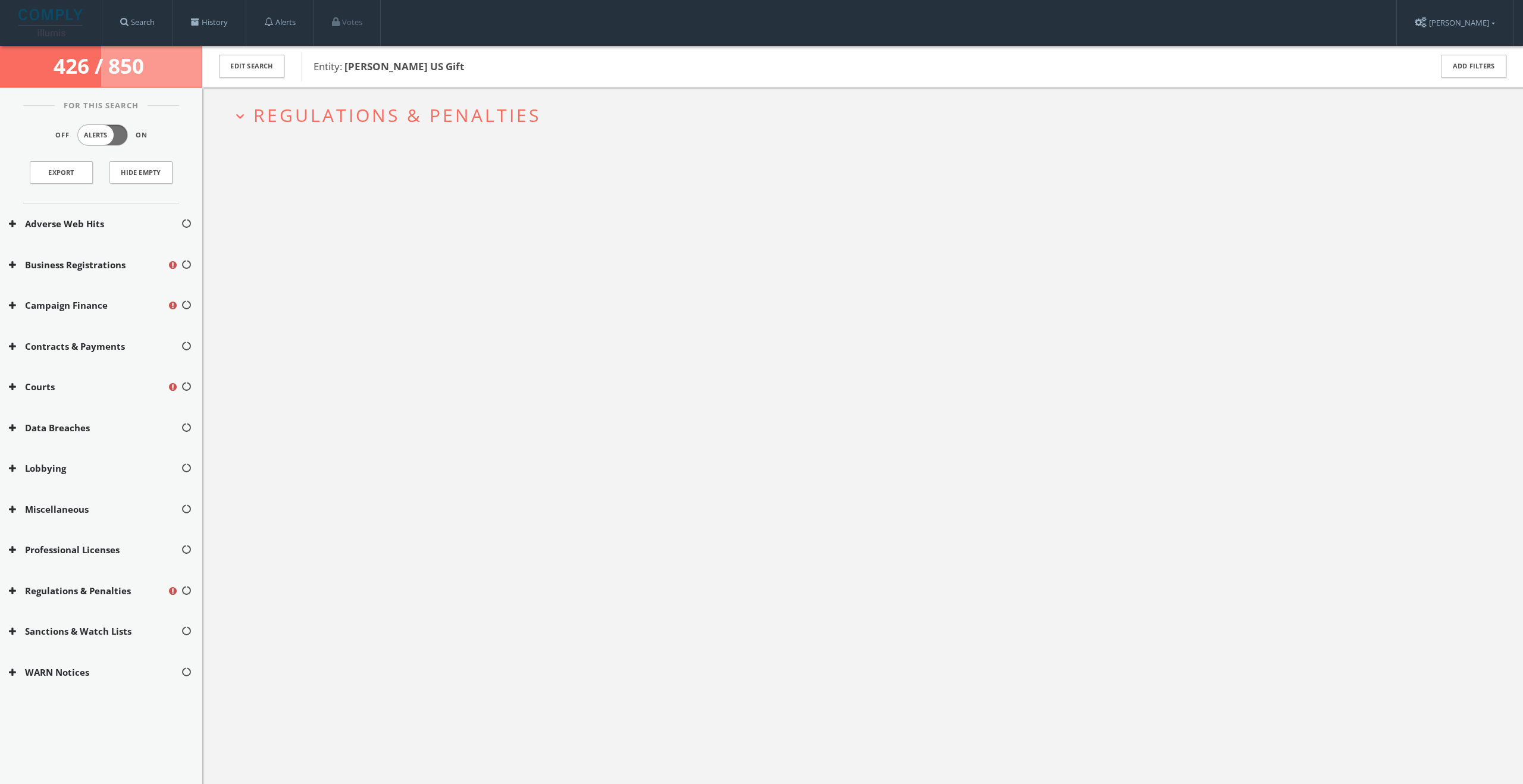
click at [373, 98] on h2 "expand_more Regulations & Penalties" at bounding box center [862, 115] width 1279 height 55
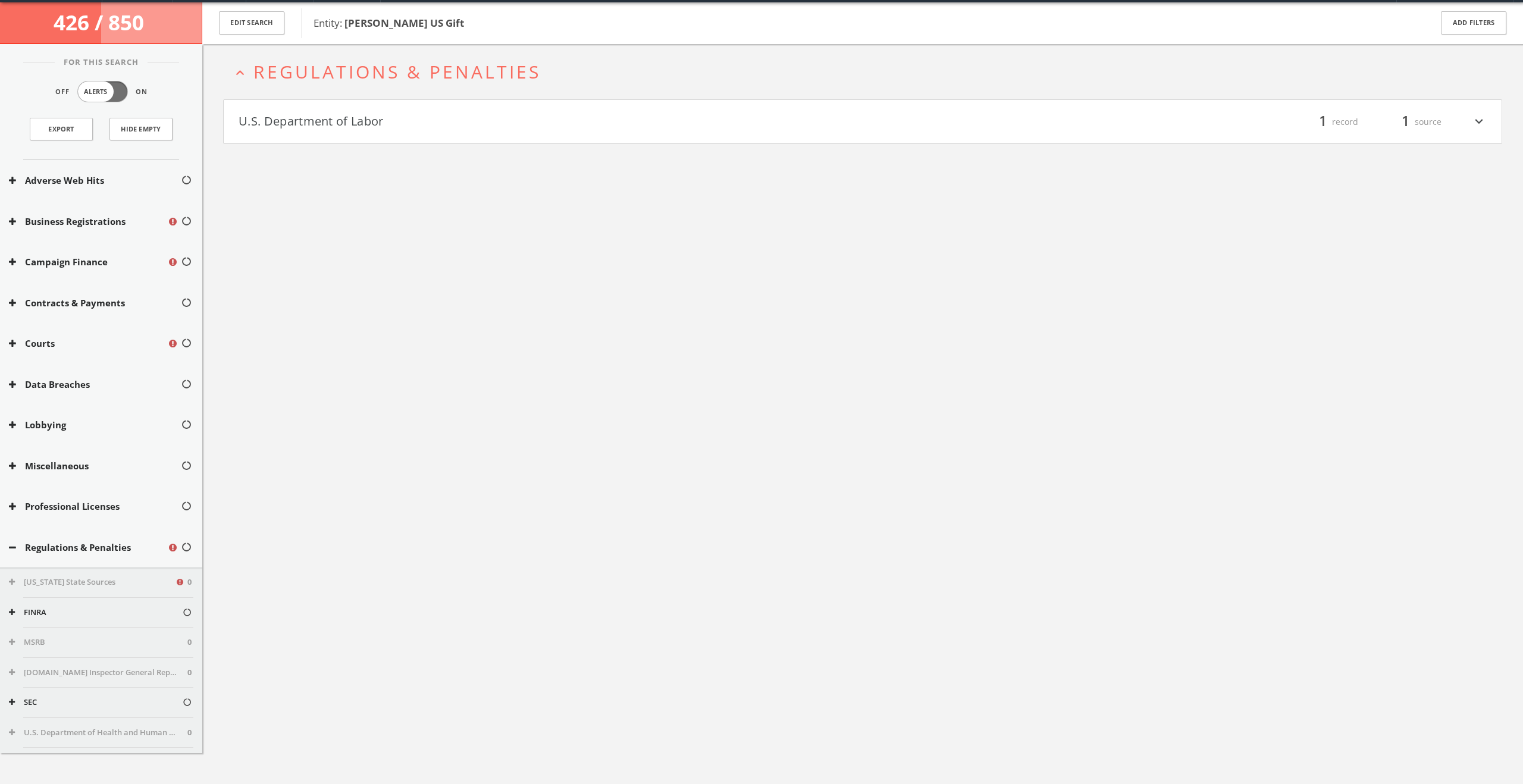
click at [374, 129] on button "U.S. Department of Labor" at bounding box center [551, 121] width 624 height 20
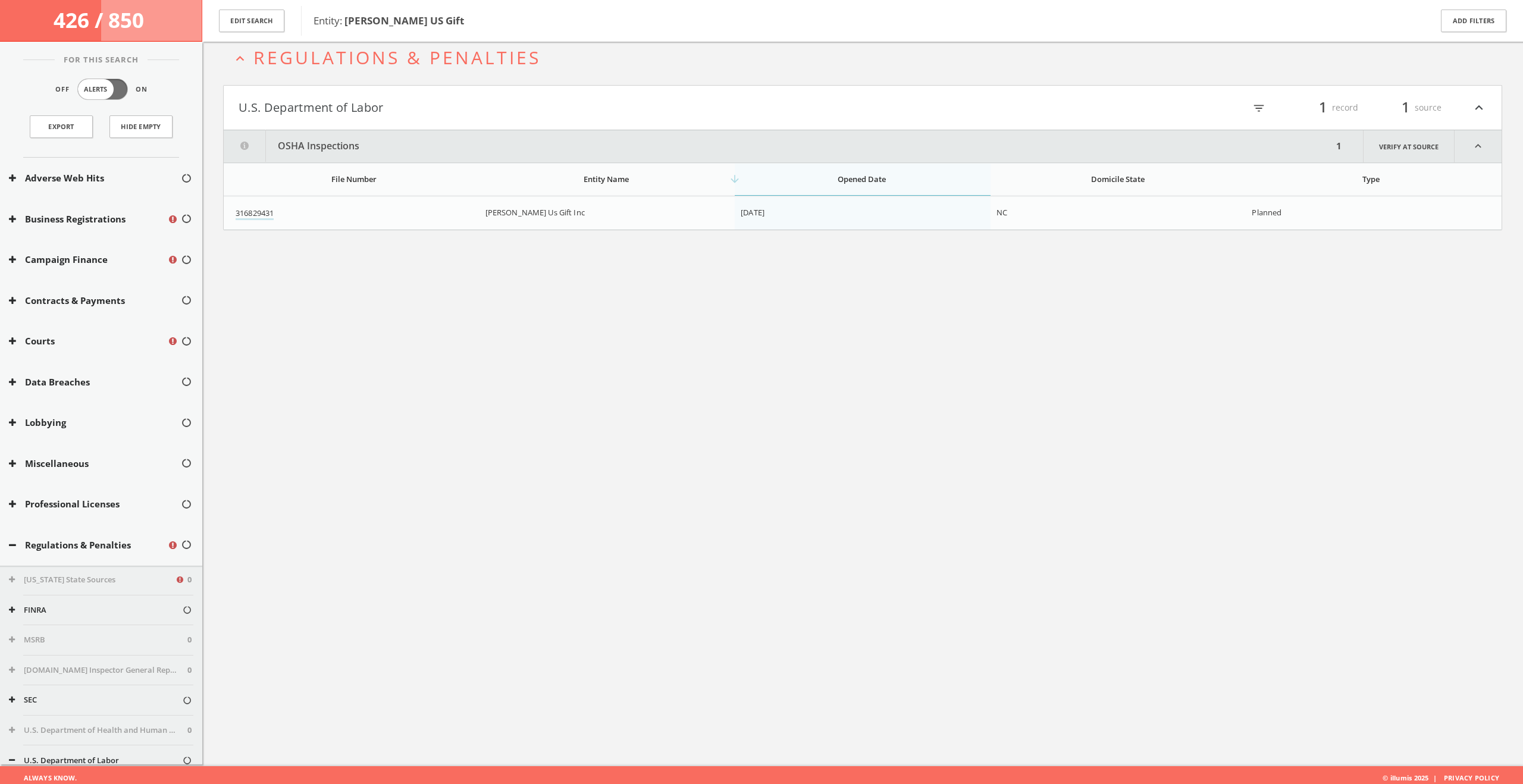
scroll to position [70, 0]
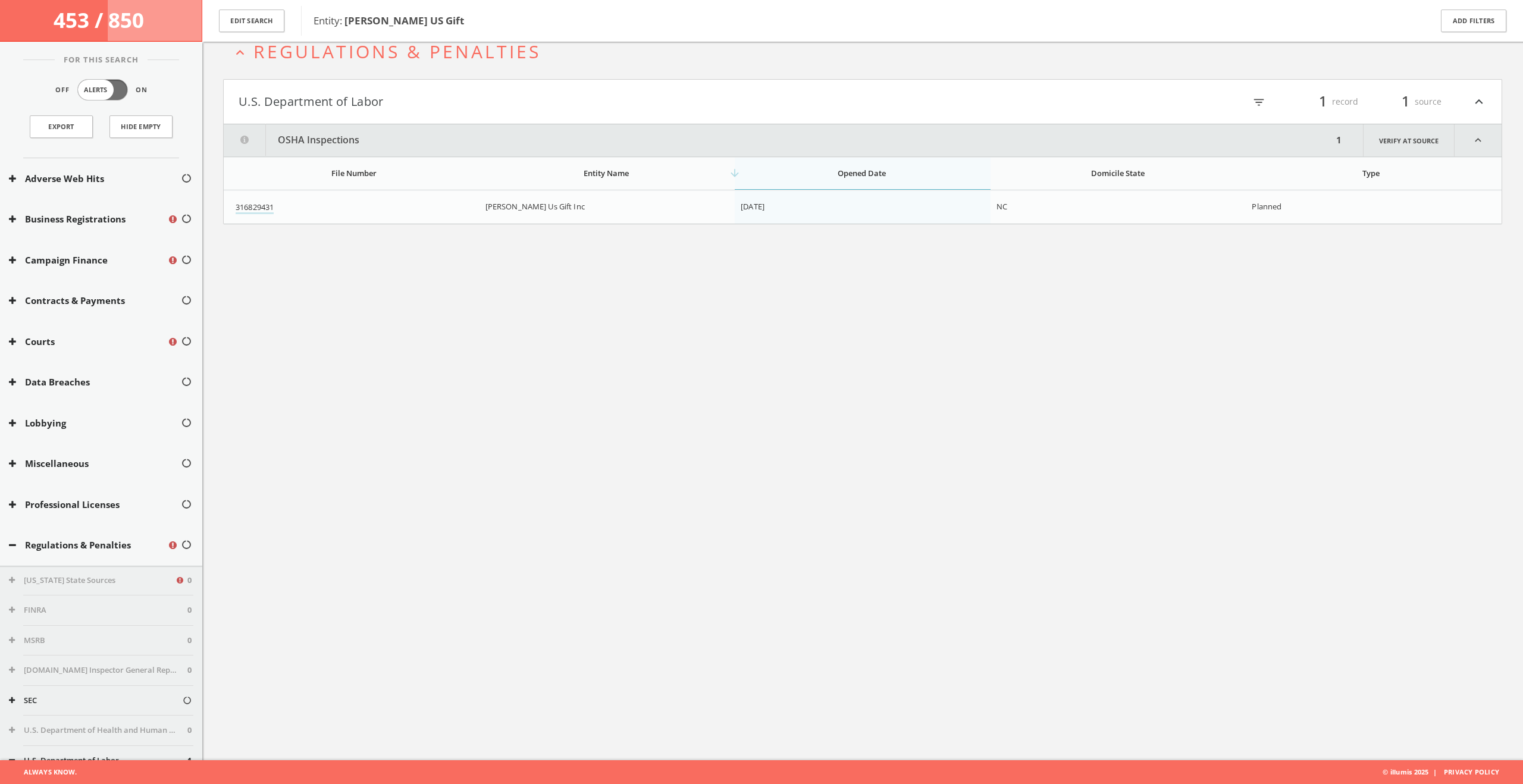
click at [263, 220] on td "316829431" at bounding box center [351, 207] width 256 height 33
click at [263, 213] on link "316829431" at bounding box center [254, 208] width 38 height 13
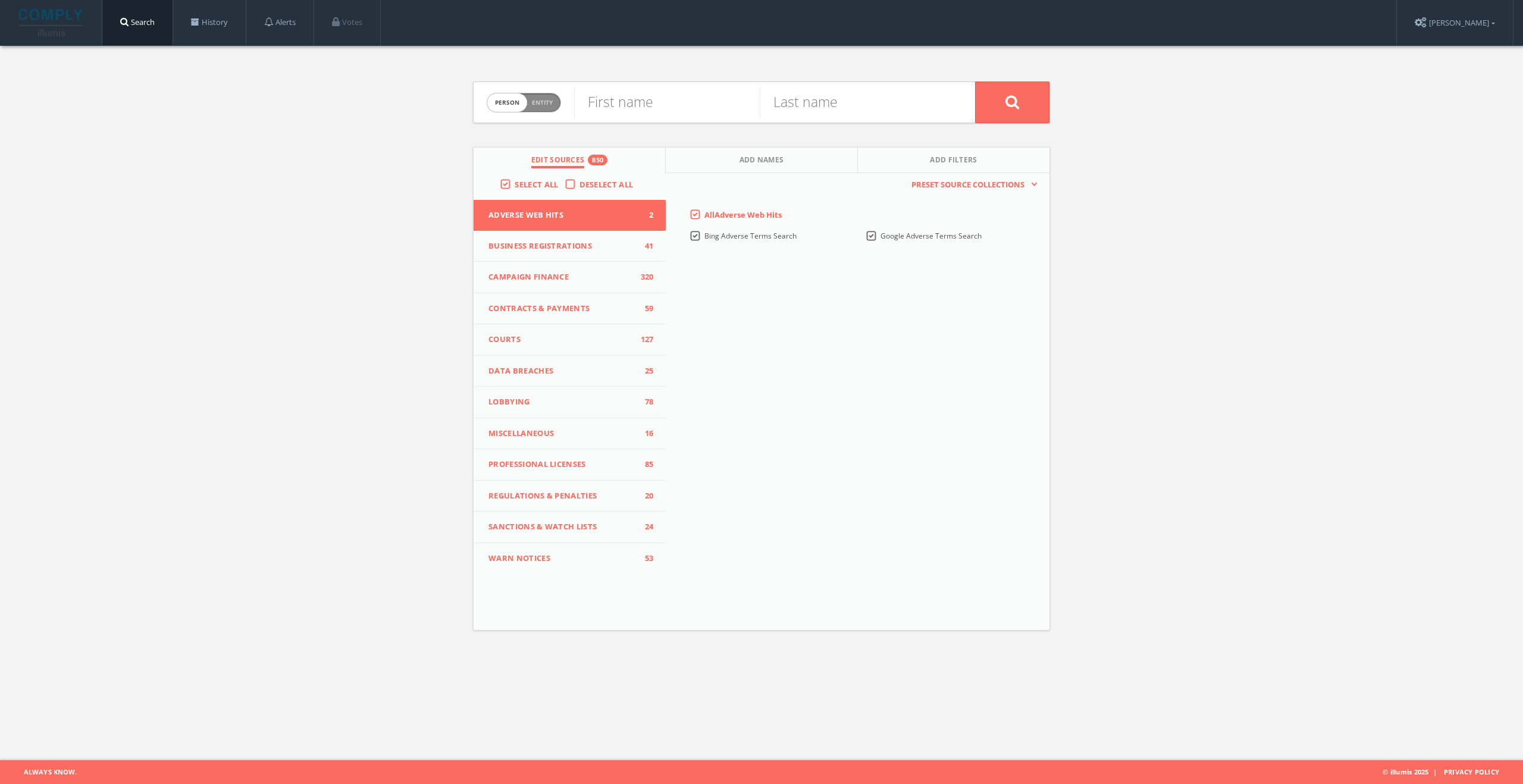
click at [543, 112] on label "Person Entity person" at bounding box center [524, 102] width 75 height 20
checkbox input "true"
click at [652, 100] on input "text" at bounding box center [774, 102] width 401 height 31
paste input "[PERSON_NAME]"
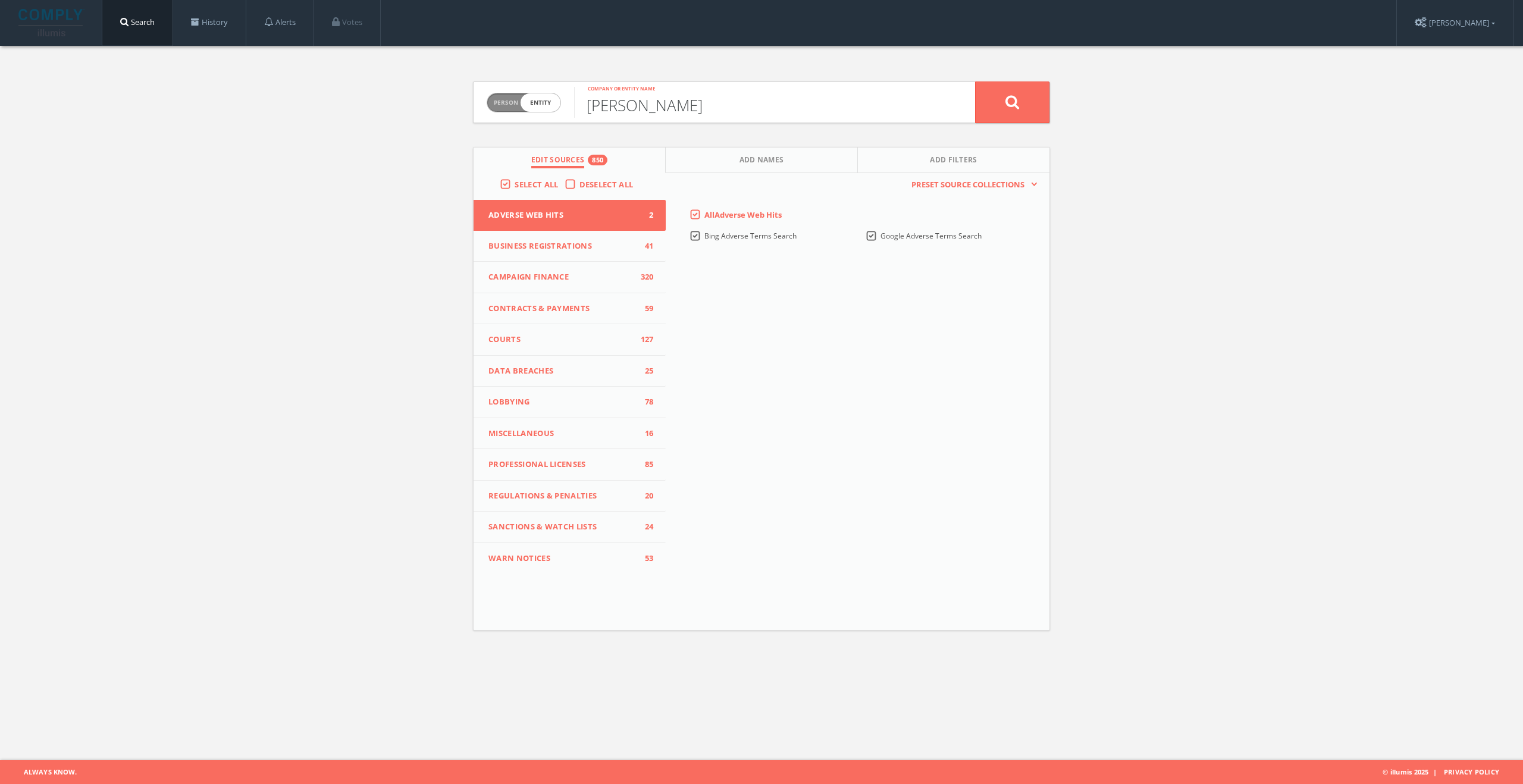
type input "[PERSON_NAME]"
click at [1021, 105] on button at bounding box center [1012, 102] width 75 height 41
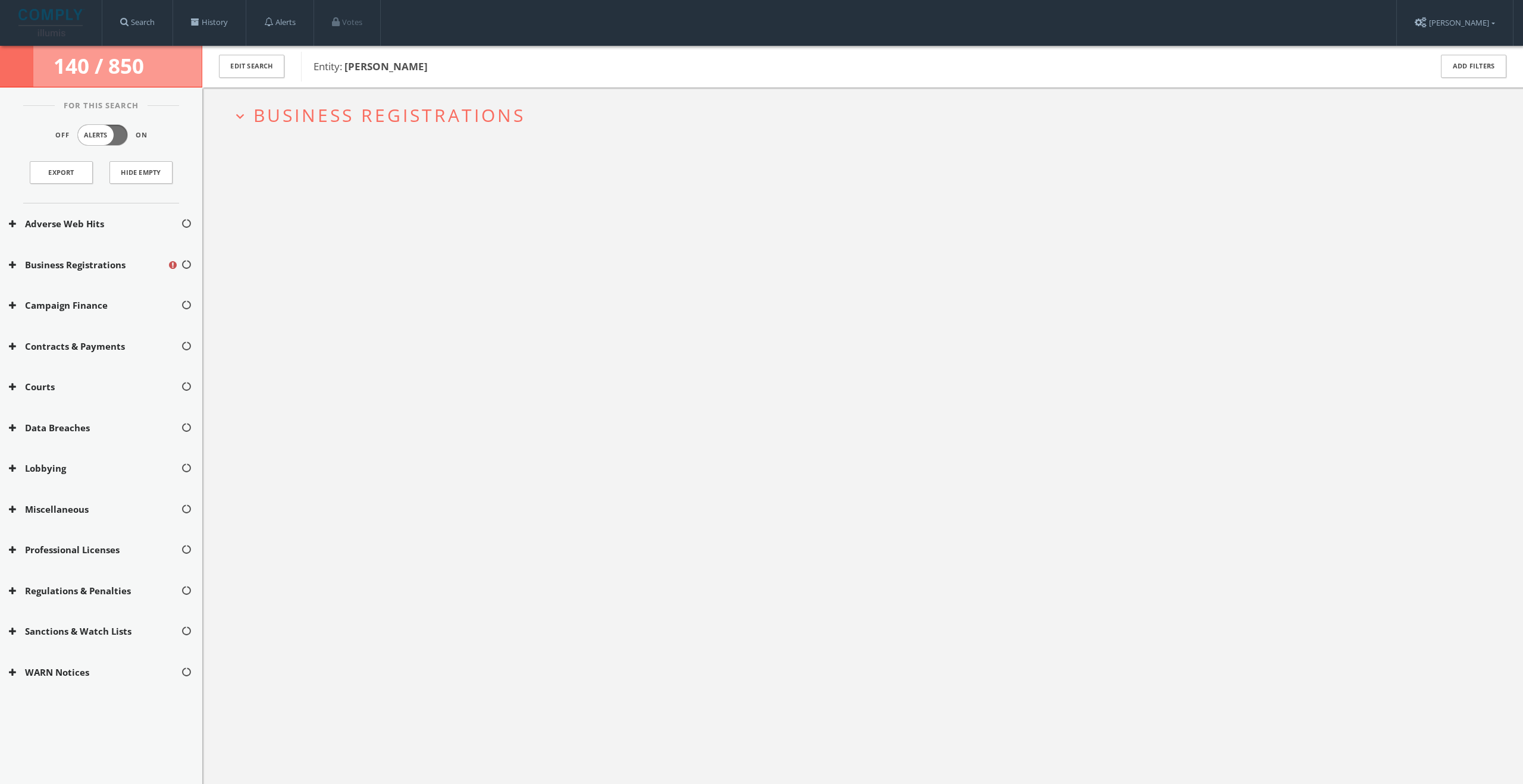
click at [389, 125] on span "Business Registrations" at bounding box center [390, 115] width 272 height 24
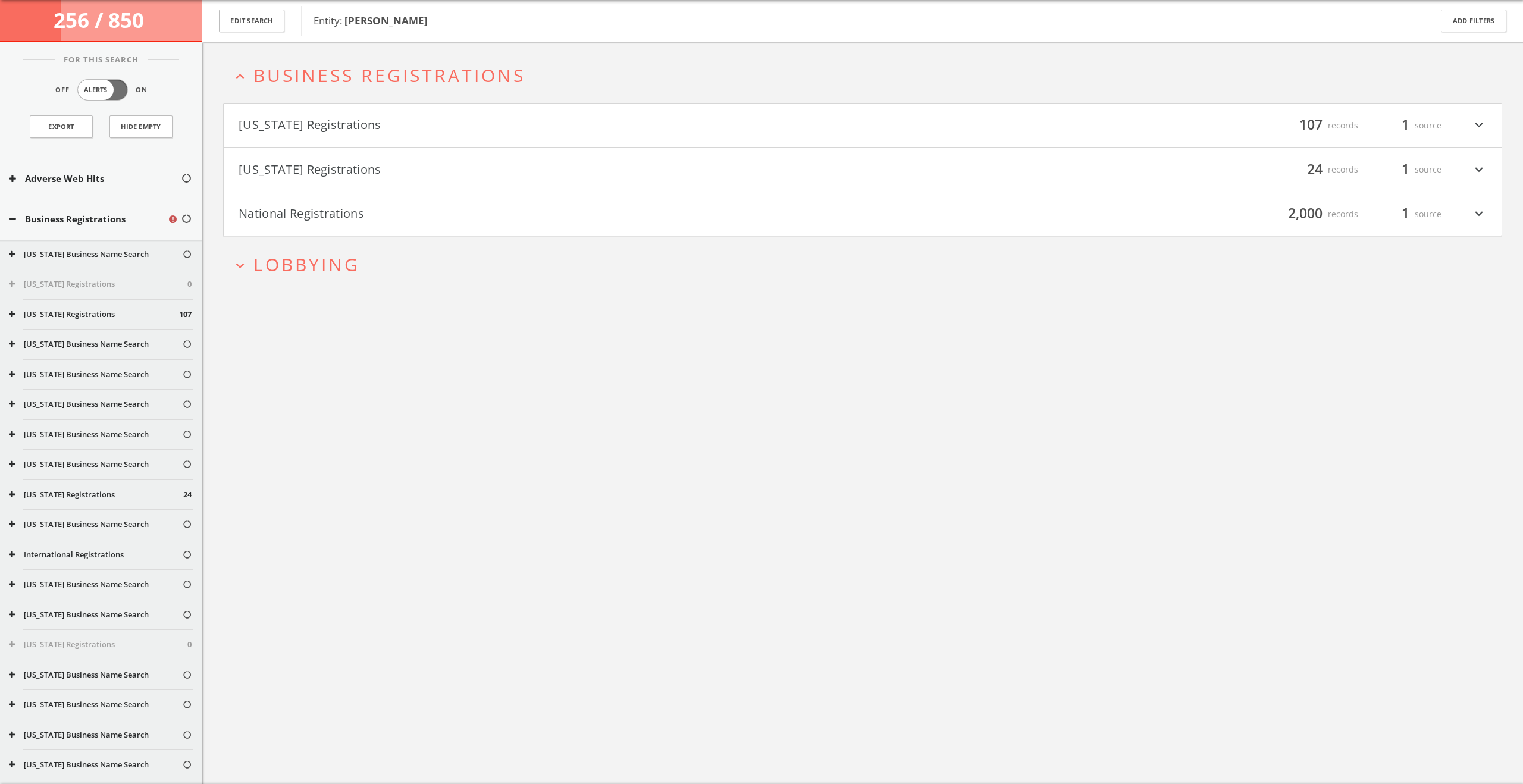
click at [359, 267] on span "Lobbying" at bounding box center [307, 264] width 107 height 24
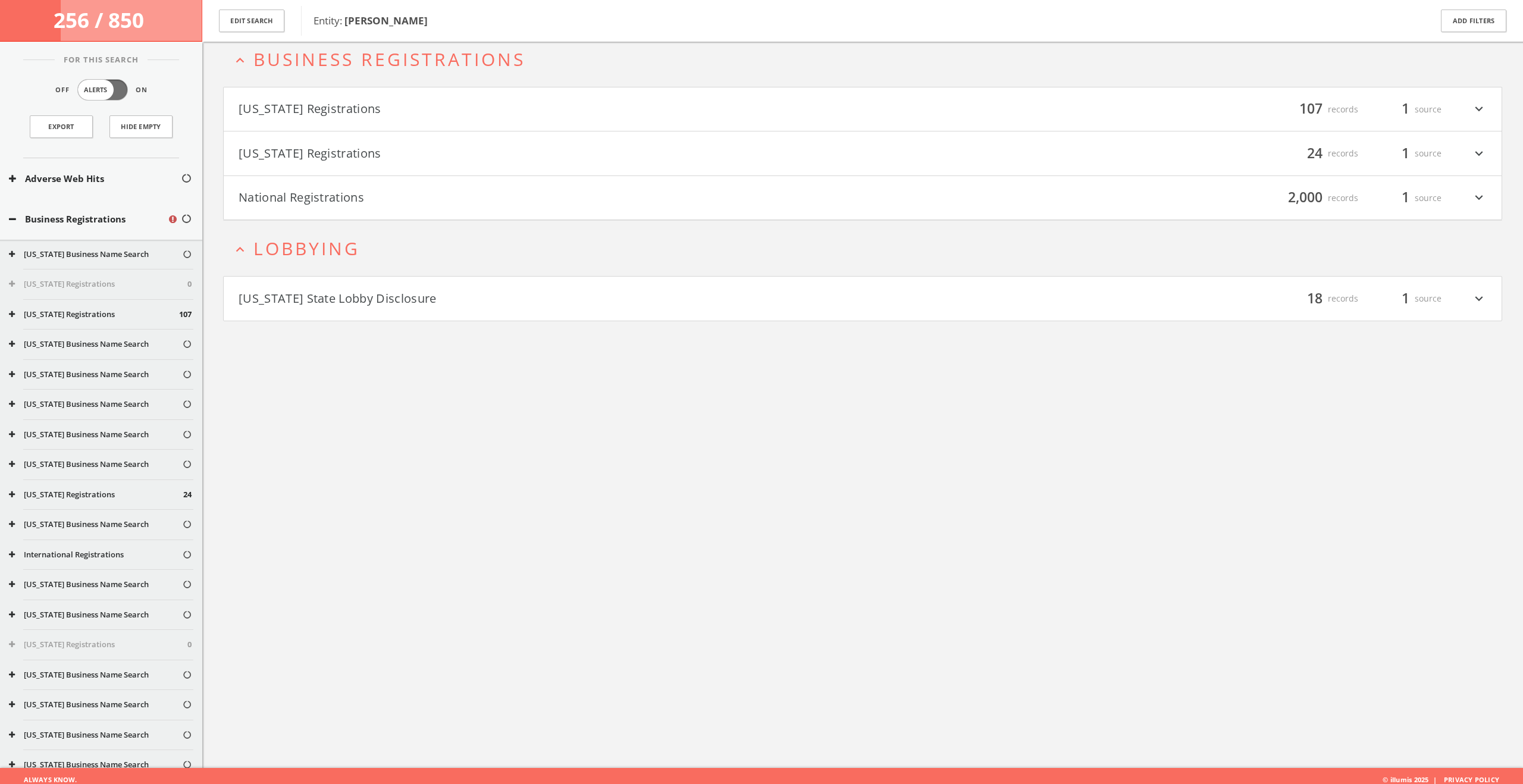
scroll to position [70, 0]
